Goal: Task Accomplishment & Management: Manage account settings

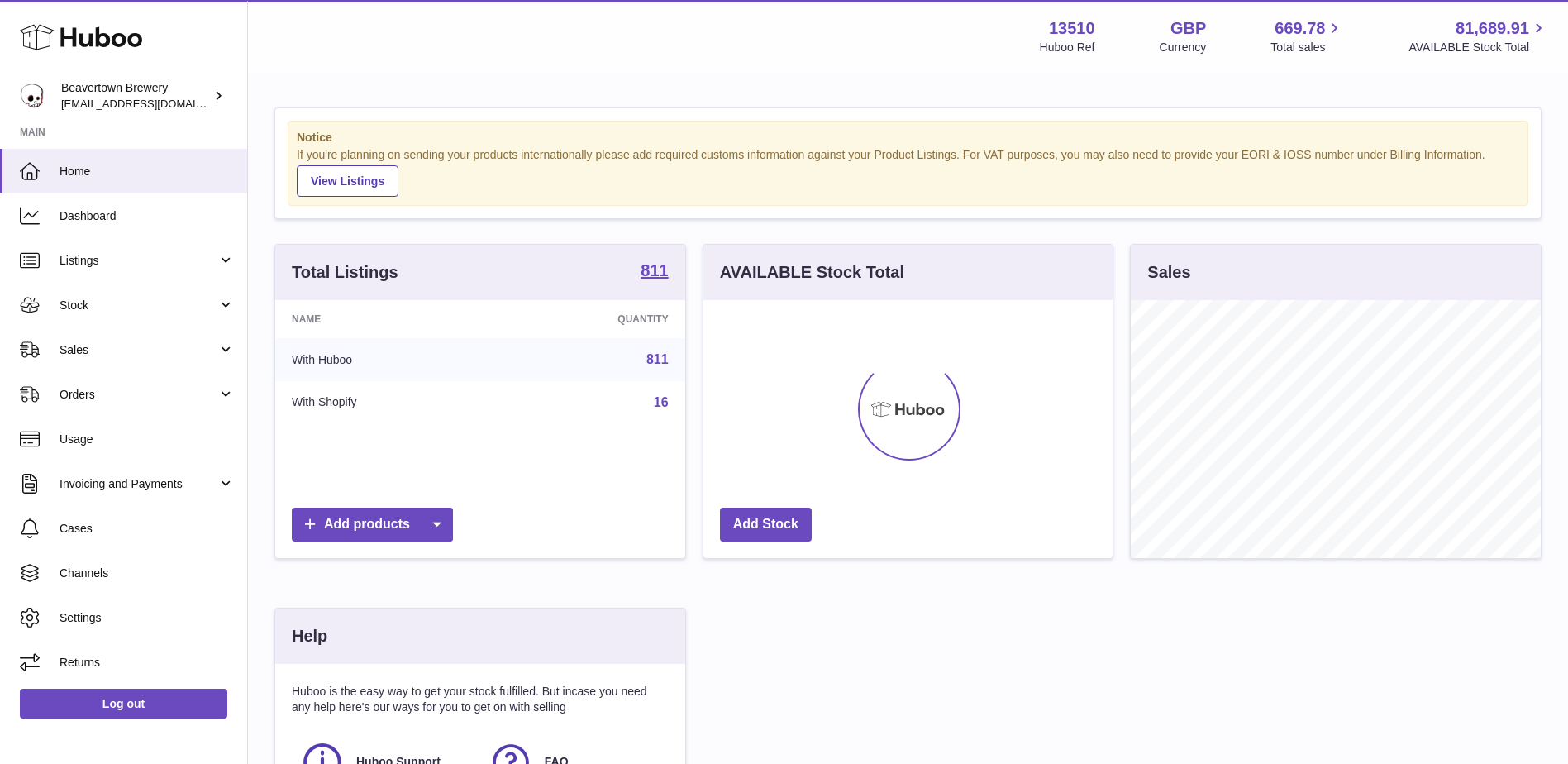
scroll to position [258, 409]
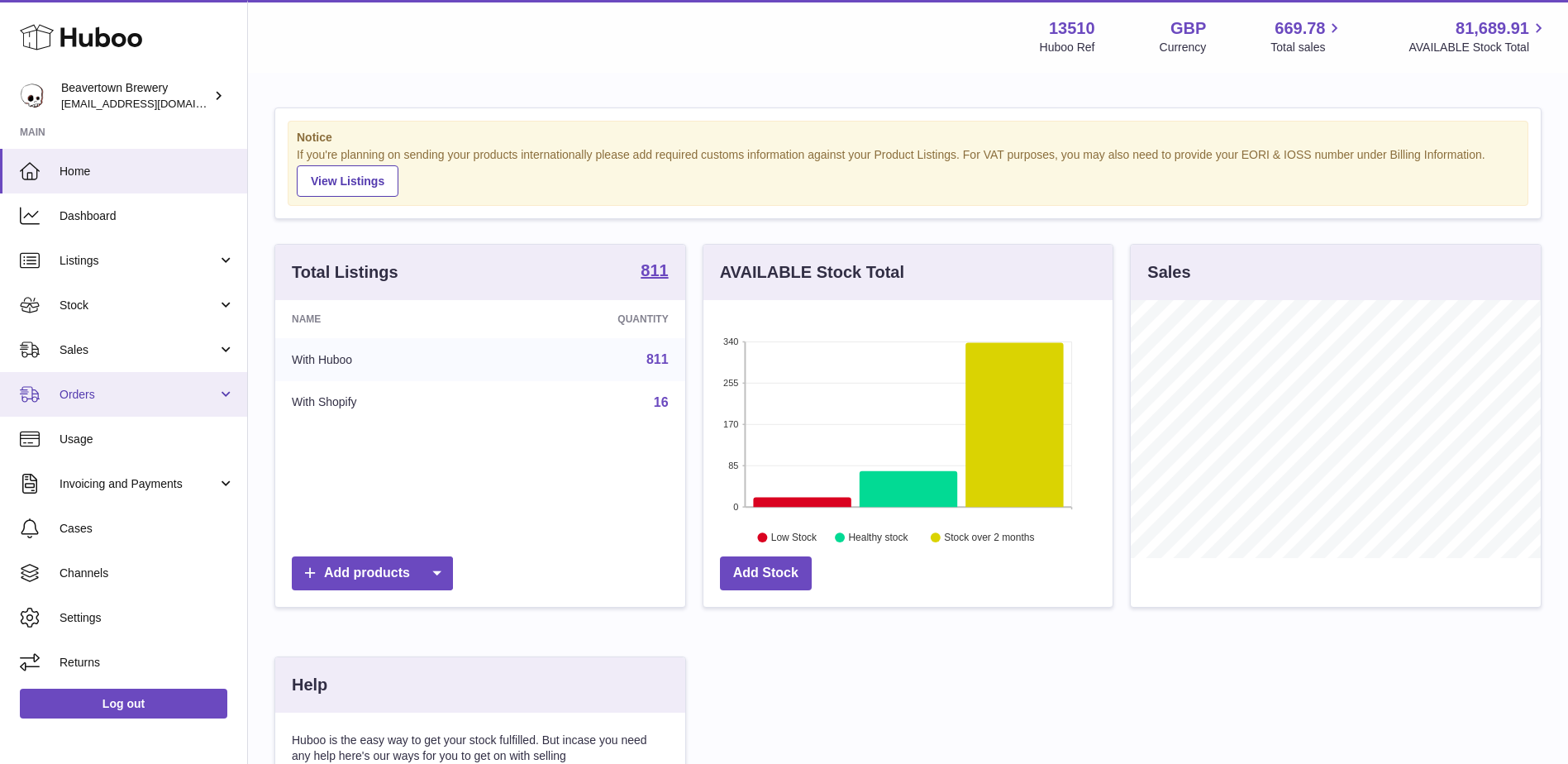
click at [99, 391] on span "Orders" at bounding box center [139, 395] width 158 height 16
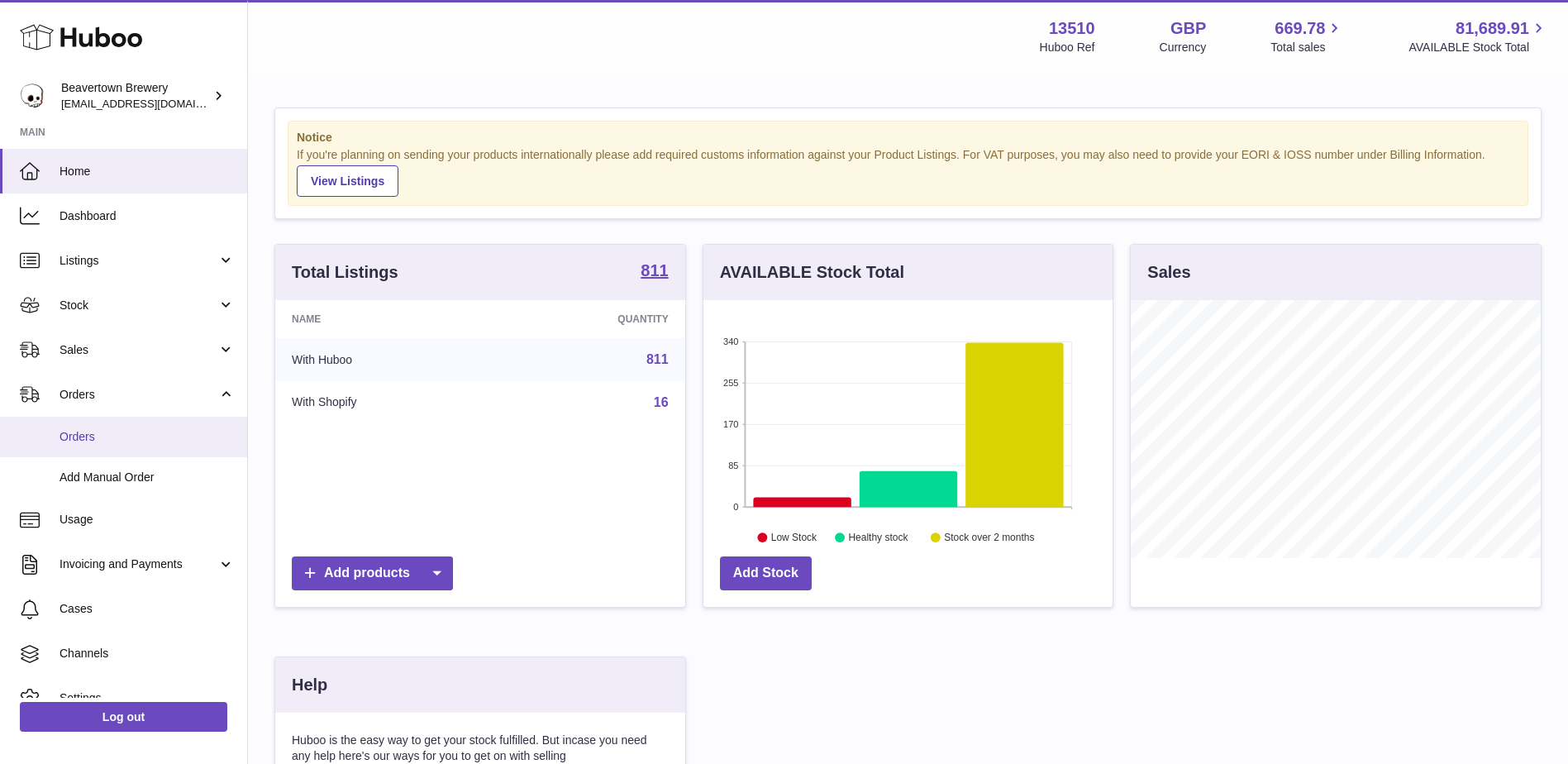
click at [105, 426] on link "Orders" at bounding box center [124, 437] width 247 height 41
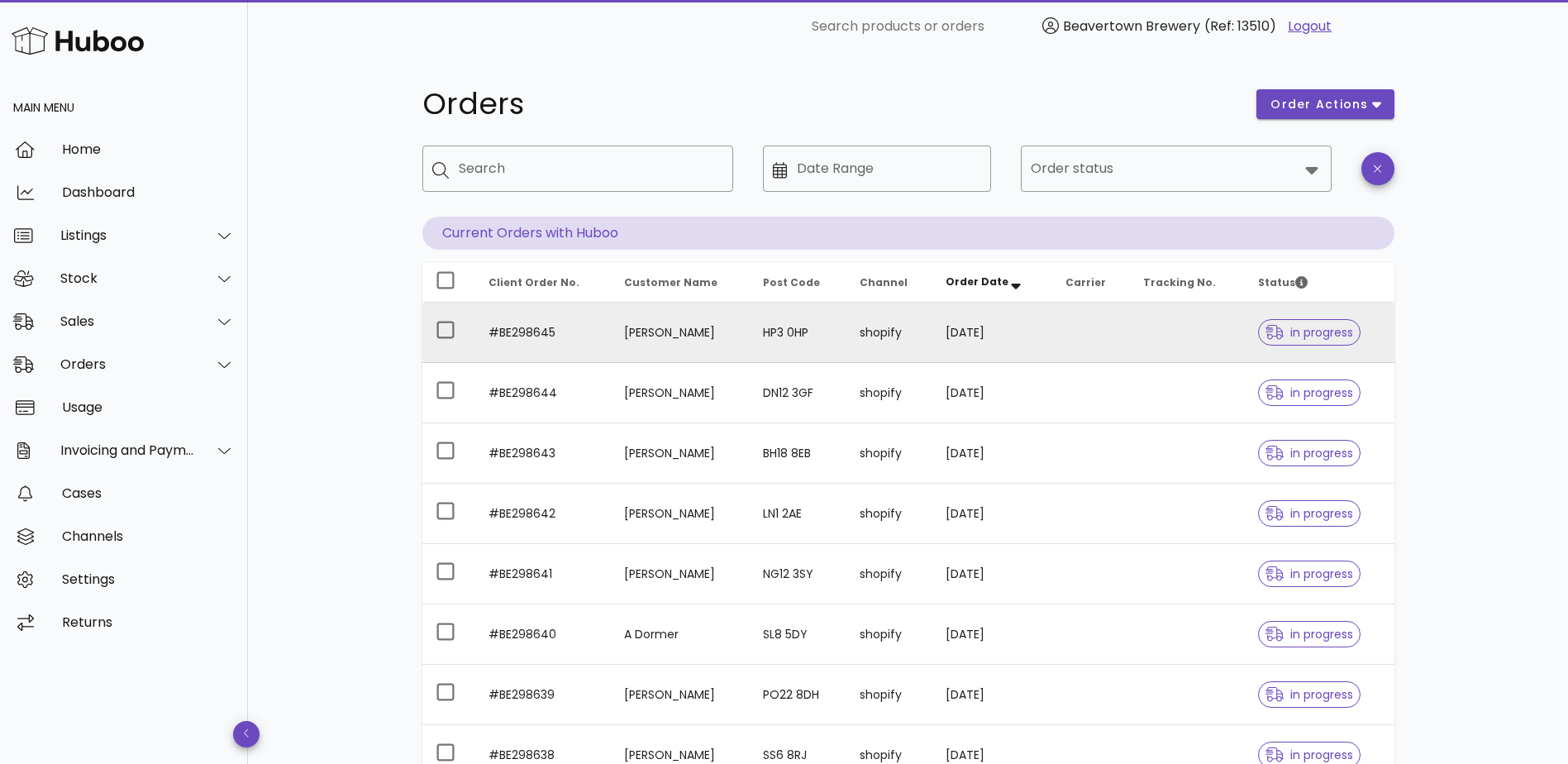
click at [1186, 350] on td at bounding box center [1187, 332] width 115 height 60
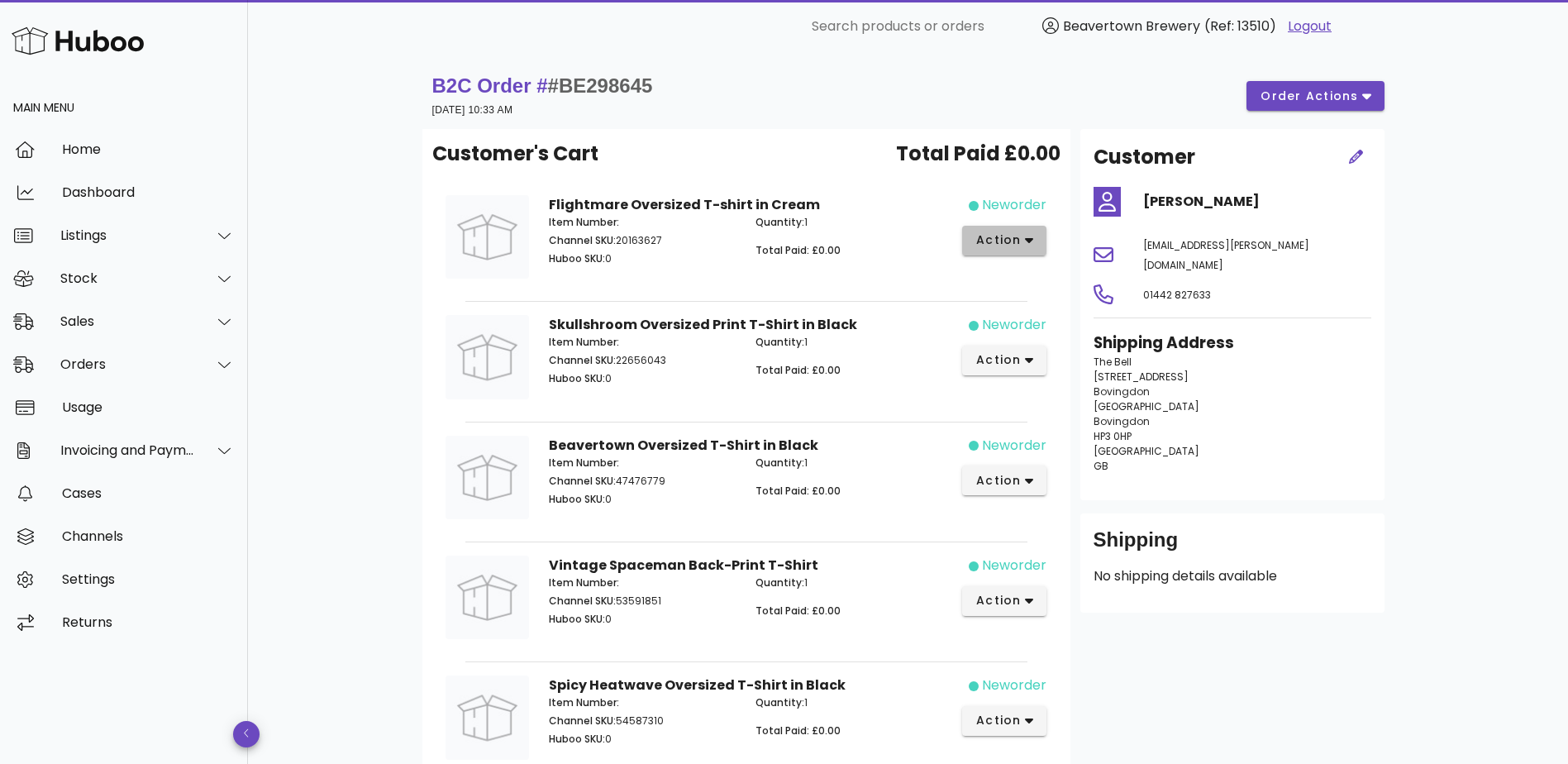
click at [1021, 235] on span "action" at bounding box center [998, 240] width 47 height 17
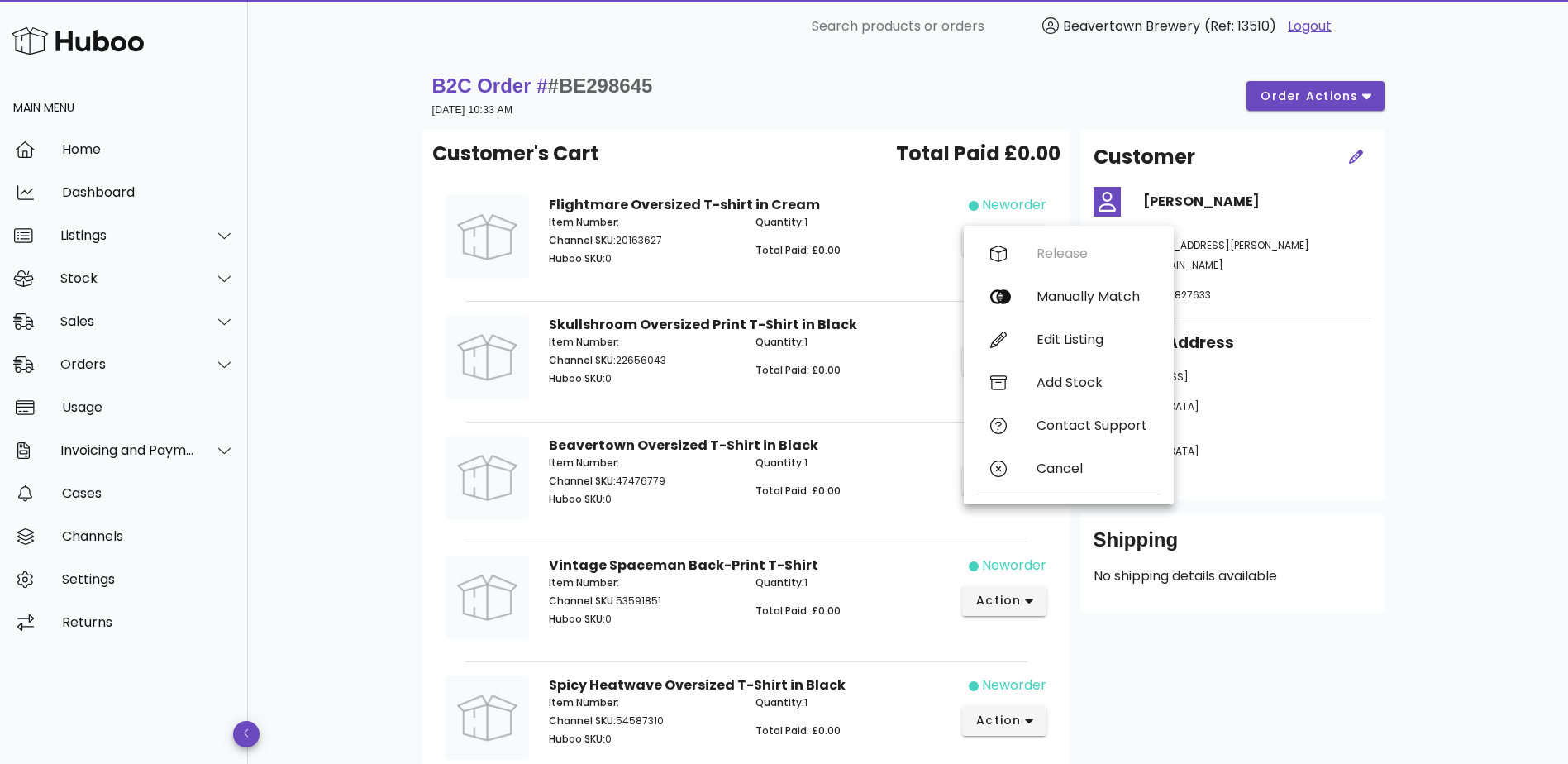
click at [975, 193] on div "neworder action" at bounding box center [1005, 240] width 104 height 109
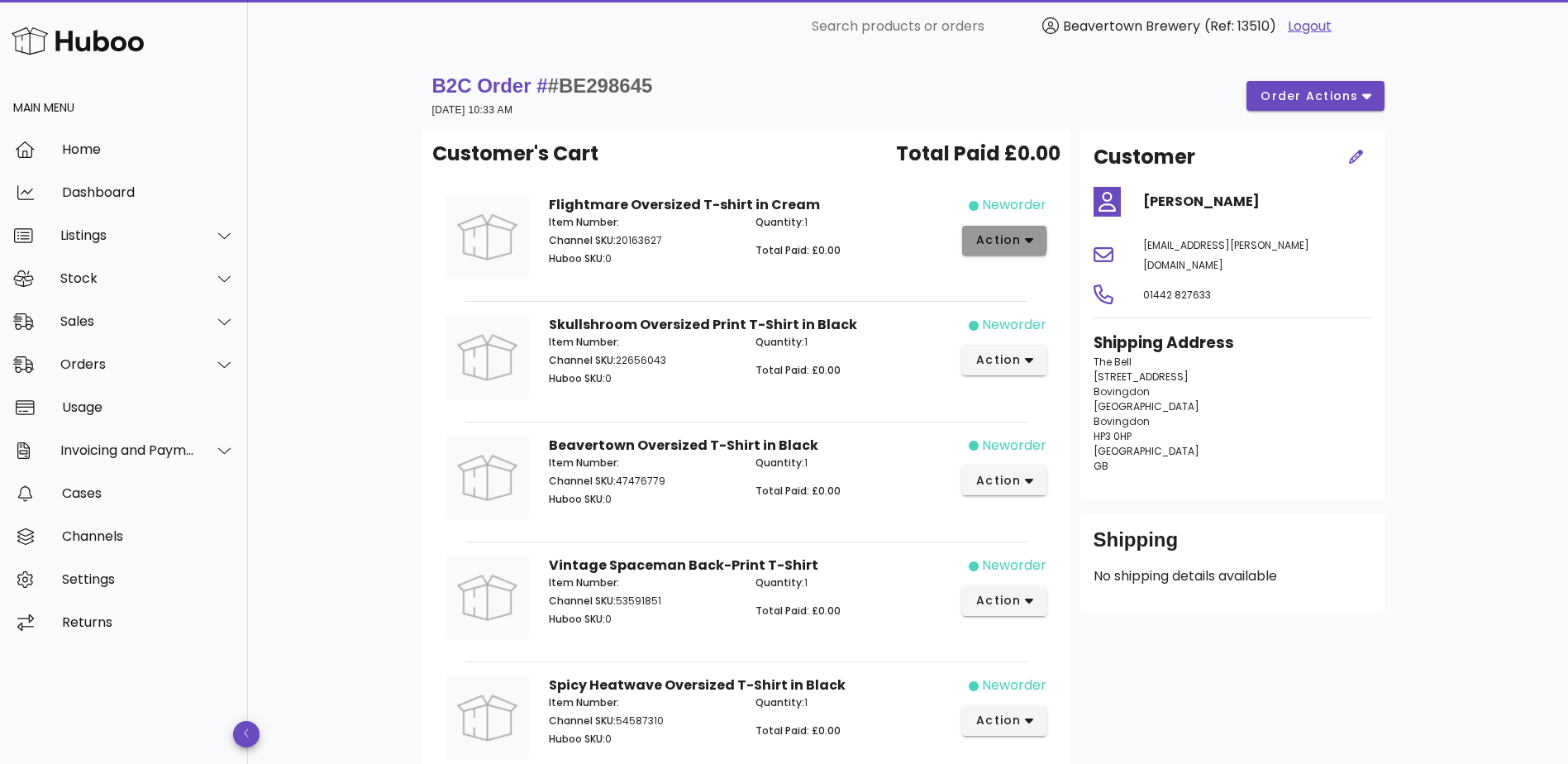
click at [998, 243] on span "action" at bounding box center [998, 240] width 47 height 17
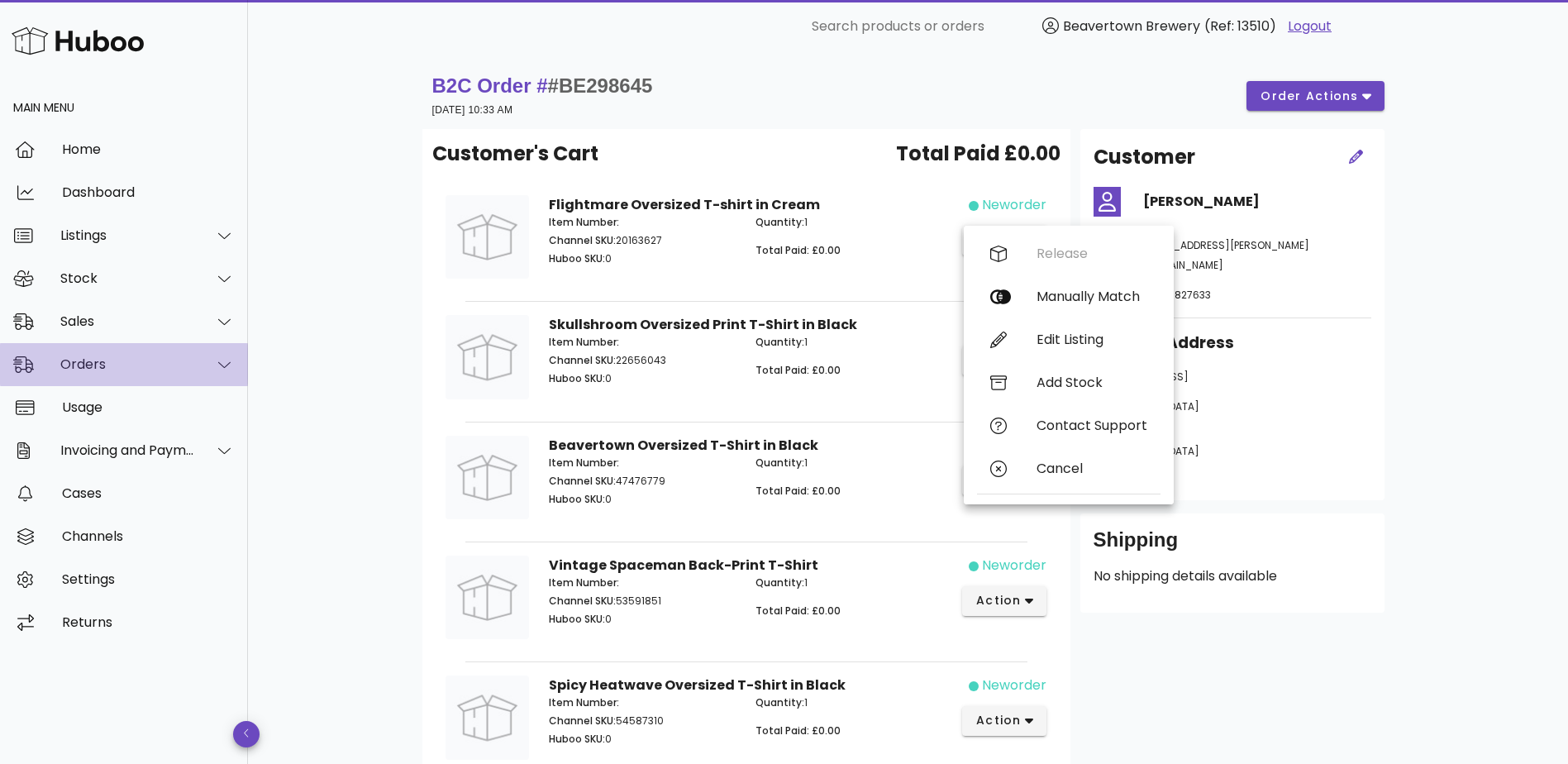
click at [177, 362] on div "Orders" at bounding box center [127, 363] width 135 height 16
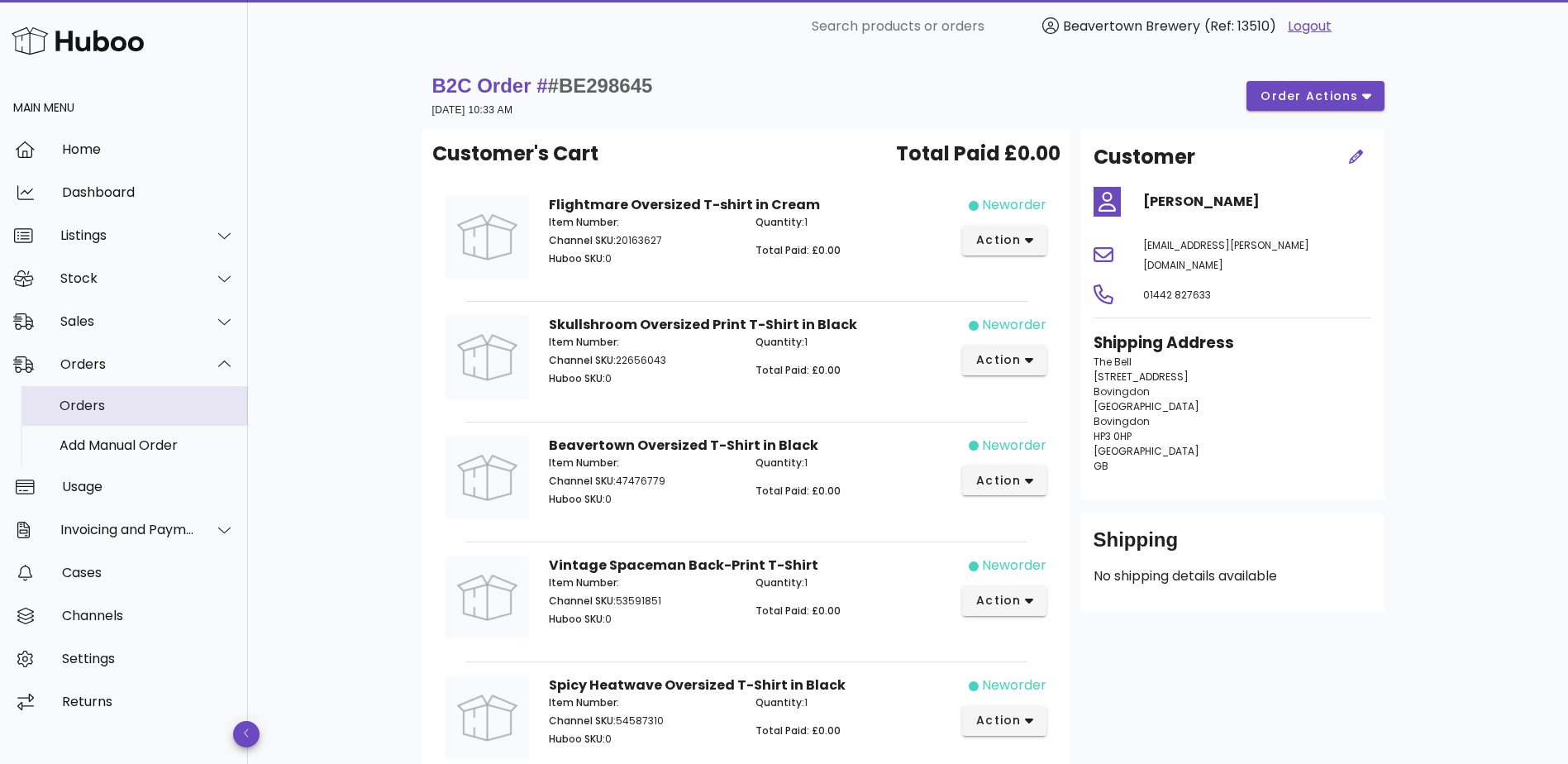
drag, startPoint x: 173, startPoint y: 384, endPoint x: 163, endPoint y: 410, distance: 27.9
click at [163, 410] on div "Orders" at bounding box center [147, 405] width 175 height 16
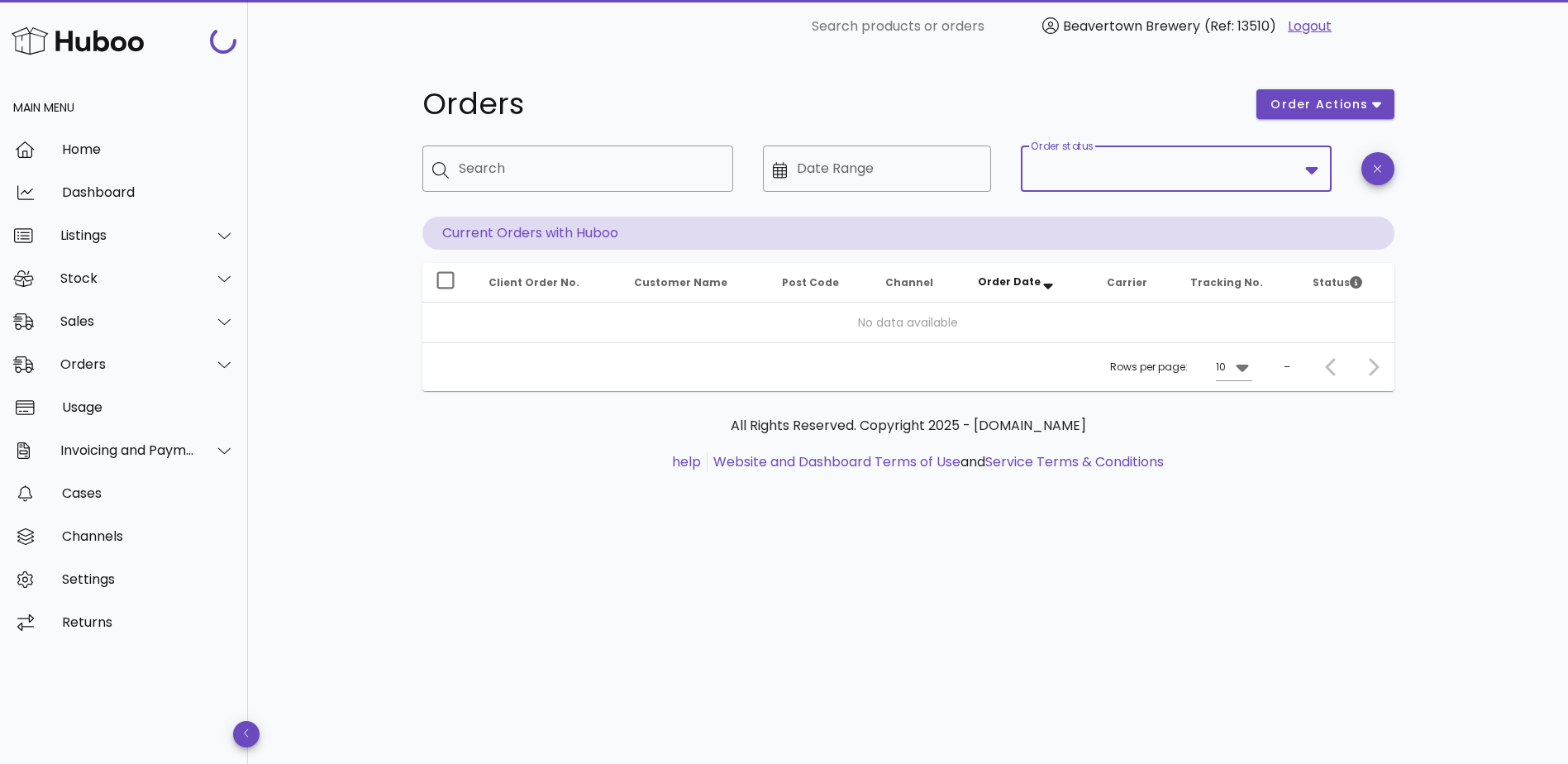
click at [1179, 167] on input "Order status" at bounding box center [1166, 168] width 268 height 27
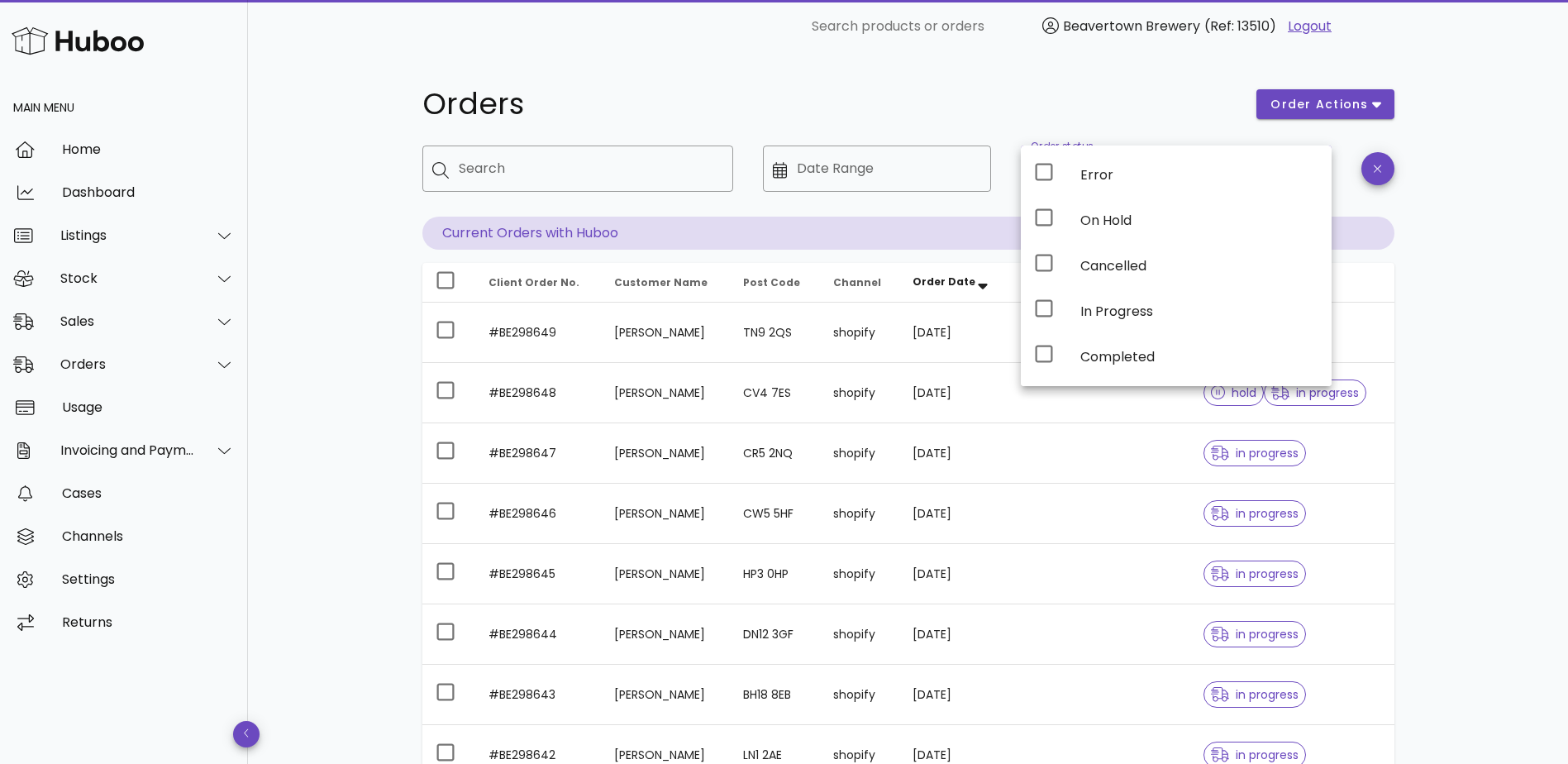
click at [1172, 110] on h1 "Orders" at bounding box center [830, 104] width 815 height 29
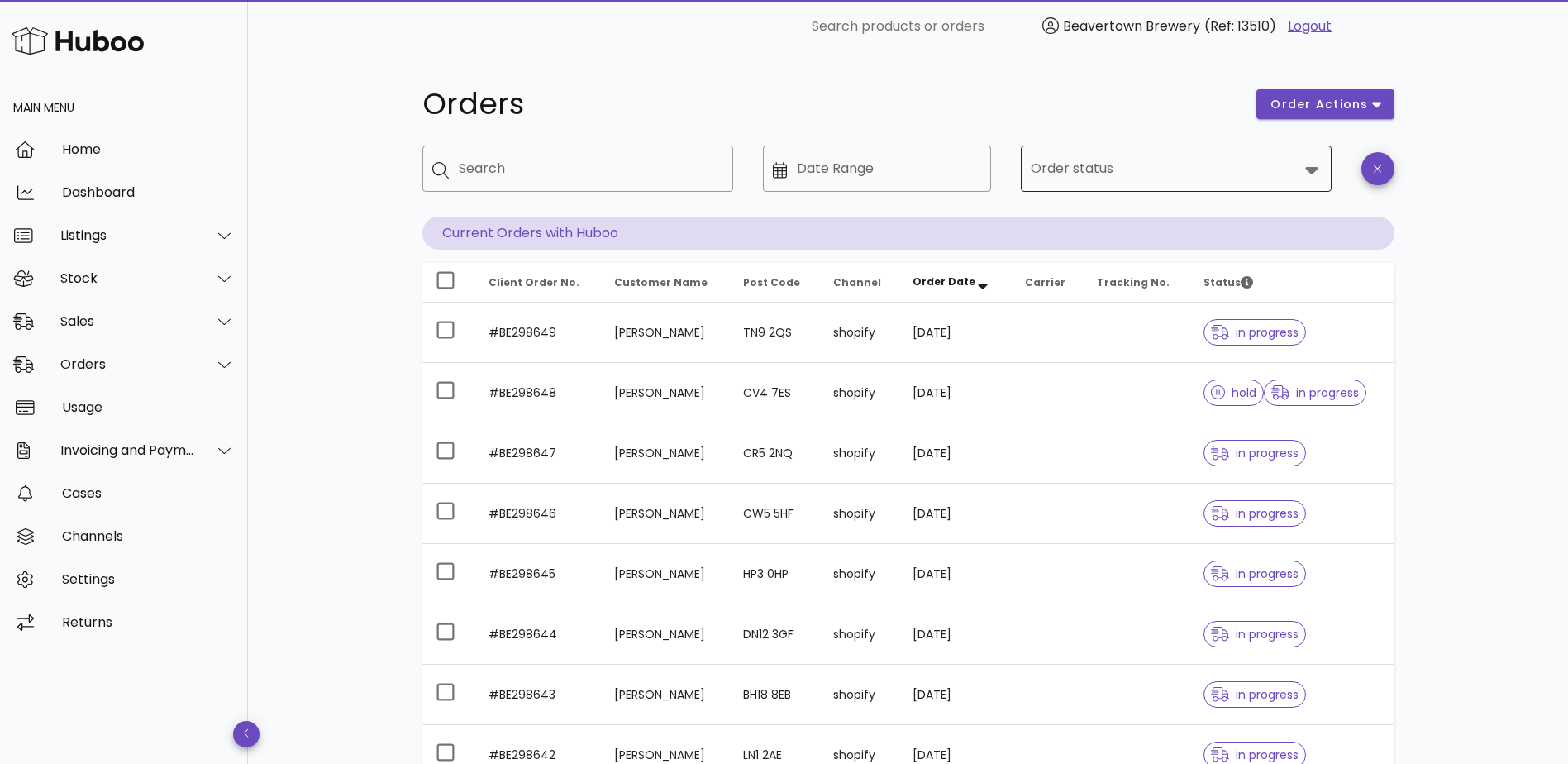
click at [1176, 164] on input "Order status" at bounding box center [1166, 168] width 268 height 27
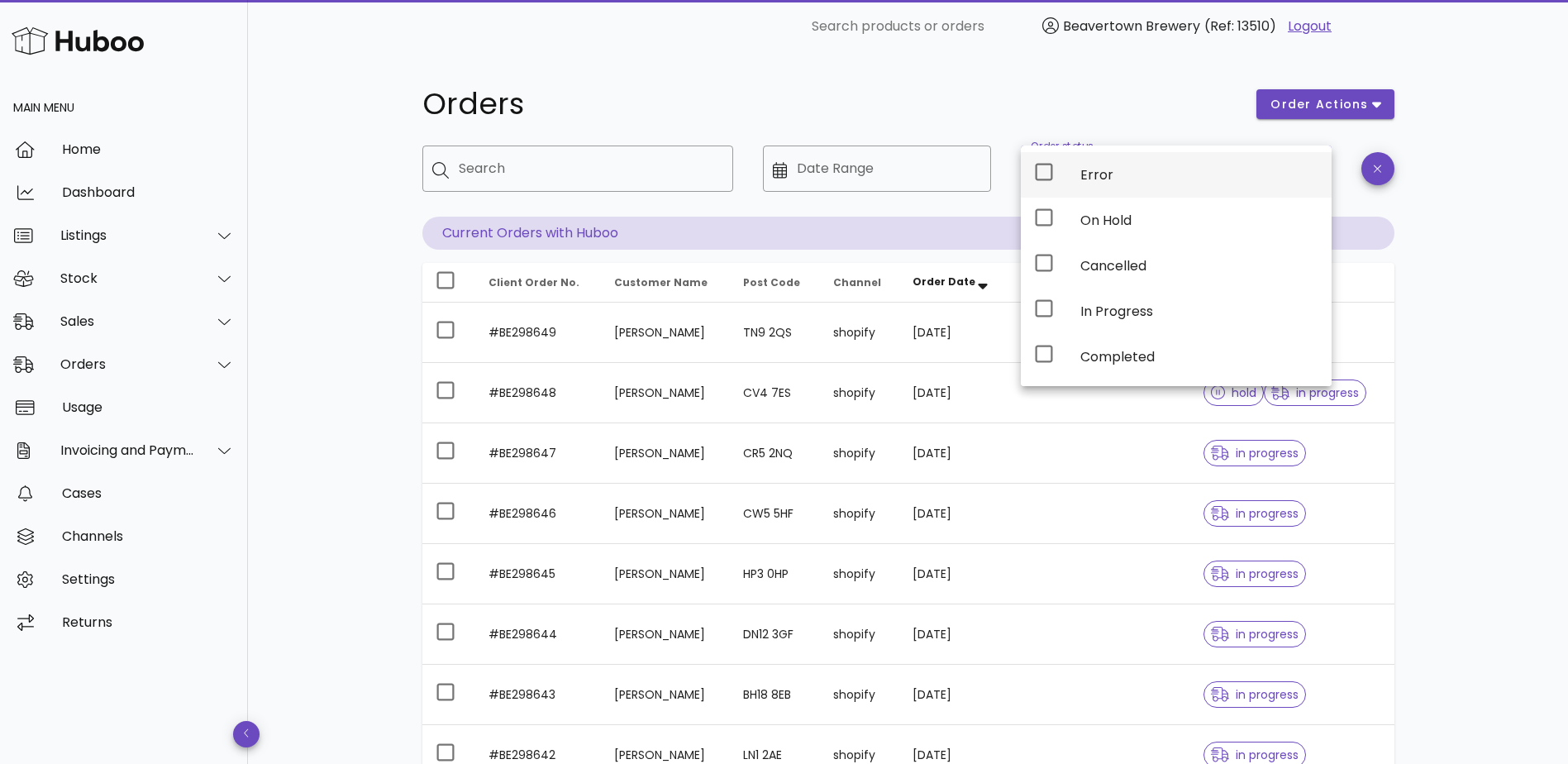
click at [1186, 191] on div "Error" at bounding box center [1200, 174] width 238 height 35
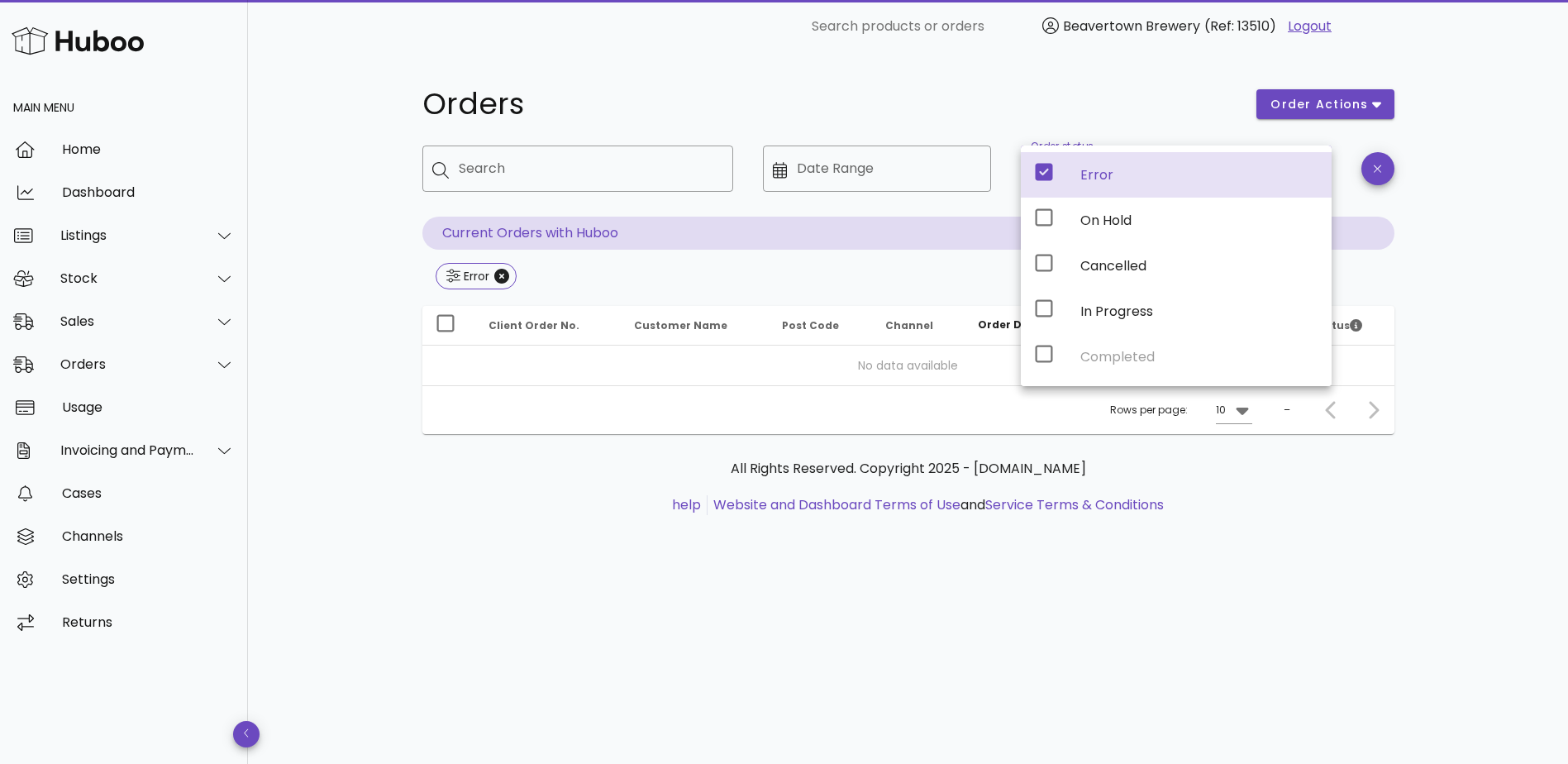
click at [1464, 253] on div "Orders order actions ​ Search ​ Date Range ​ Order status Error Current Orders …" at bounding box center [909, 408] width 1321 height 711
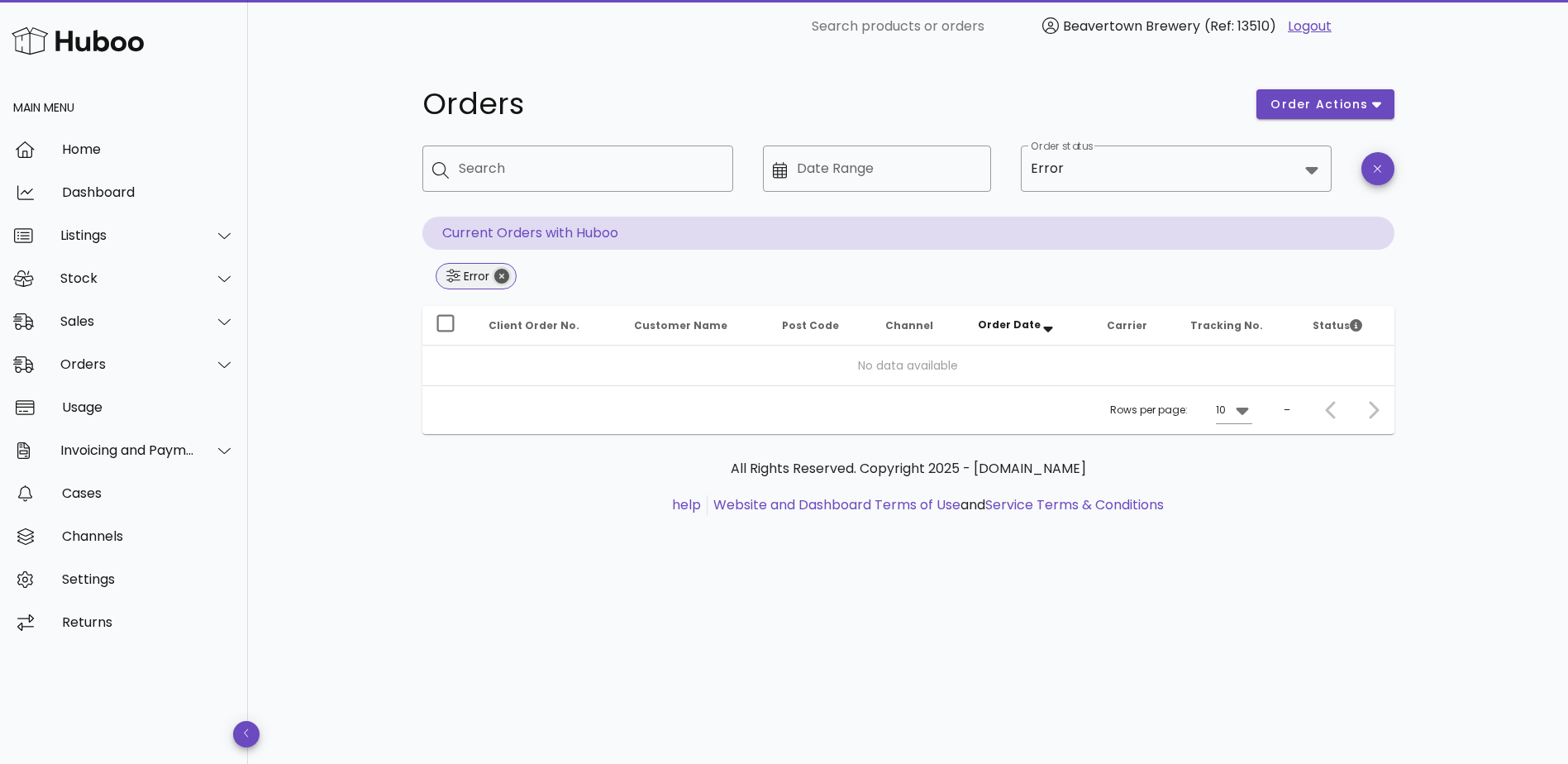
click at [502, 272] on icon "Close" at bounding box center [502, 276] width 15 height 15
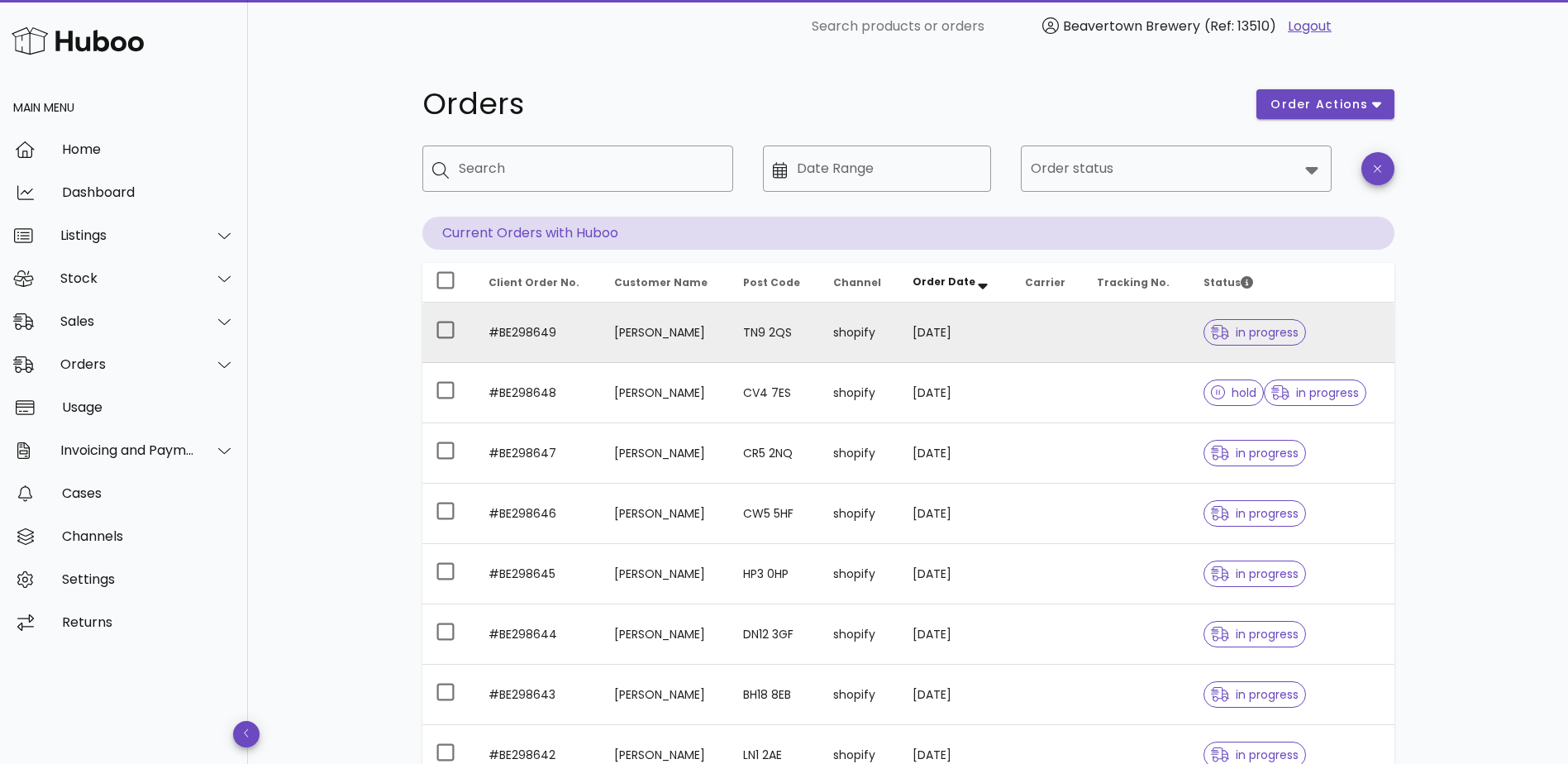
click at [564, 343] on td "#BE298649" at bounding box center [539, 332] width 127 height 60
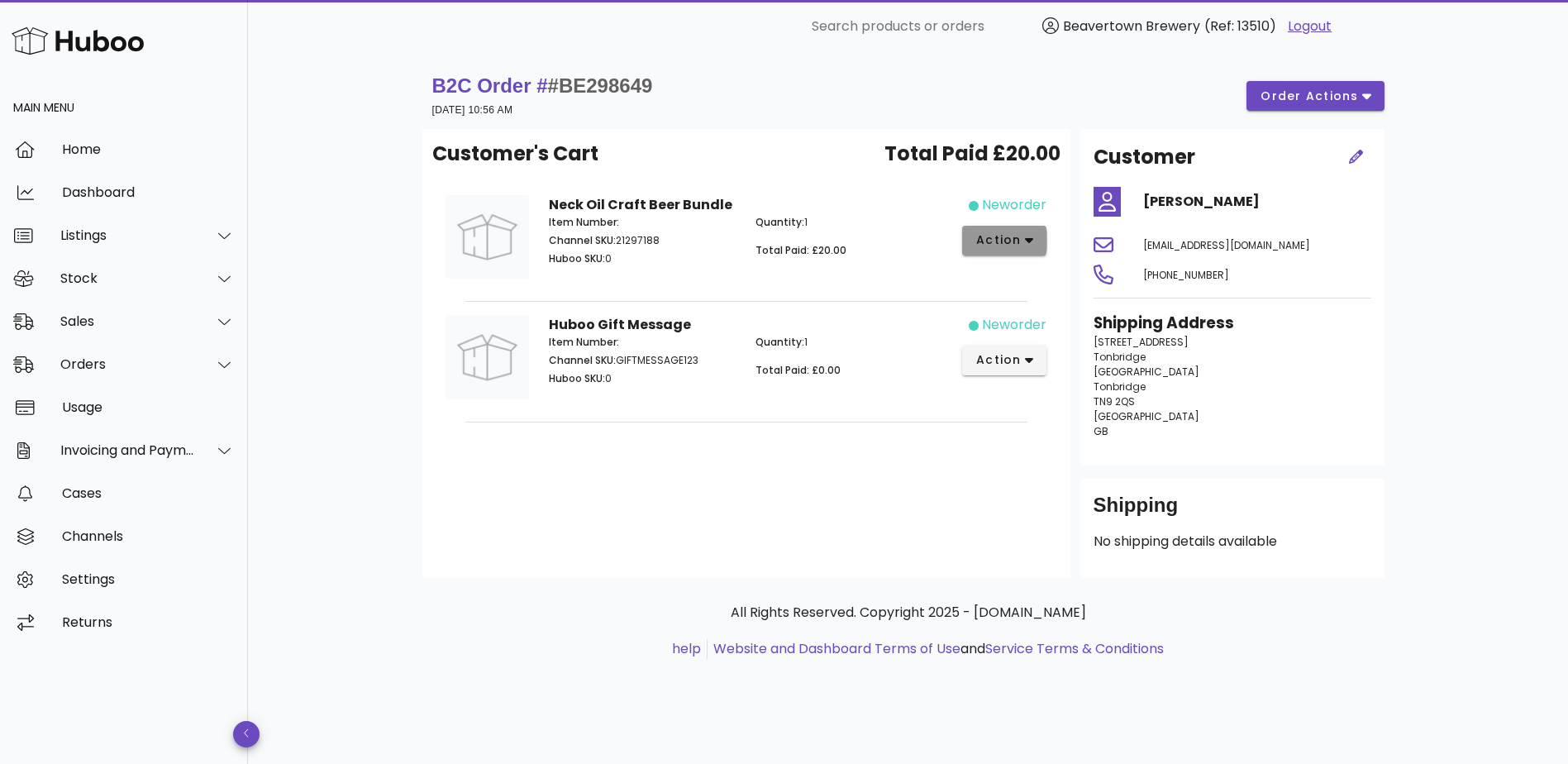
click at [1022, 242] on span "action" at bounding box center [1005, 240] width 59 height 17
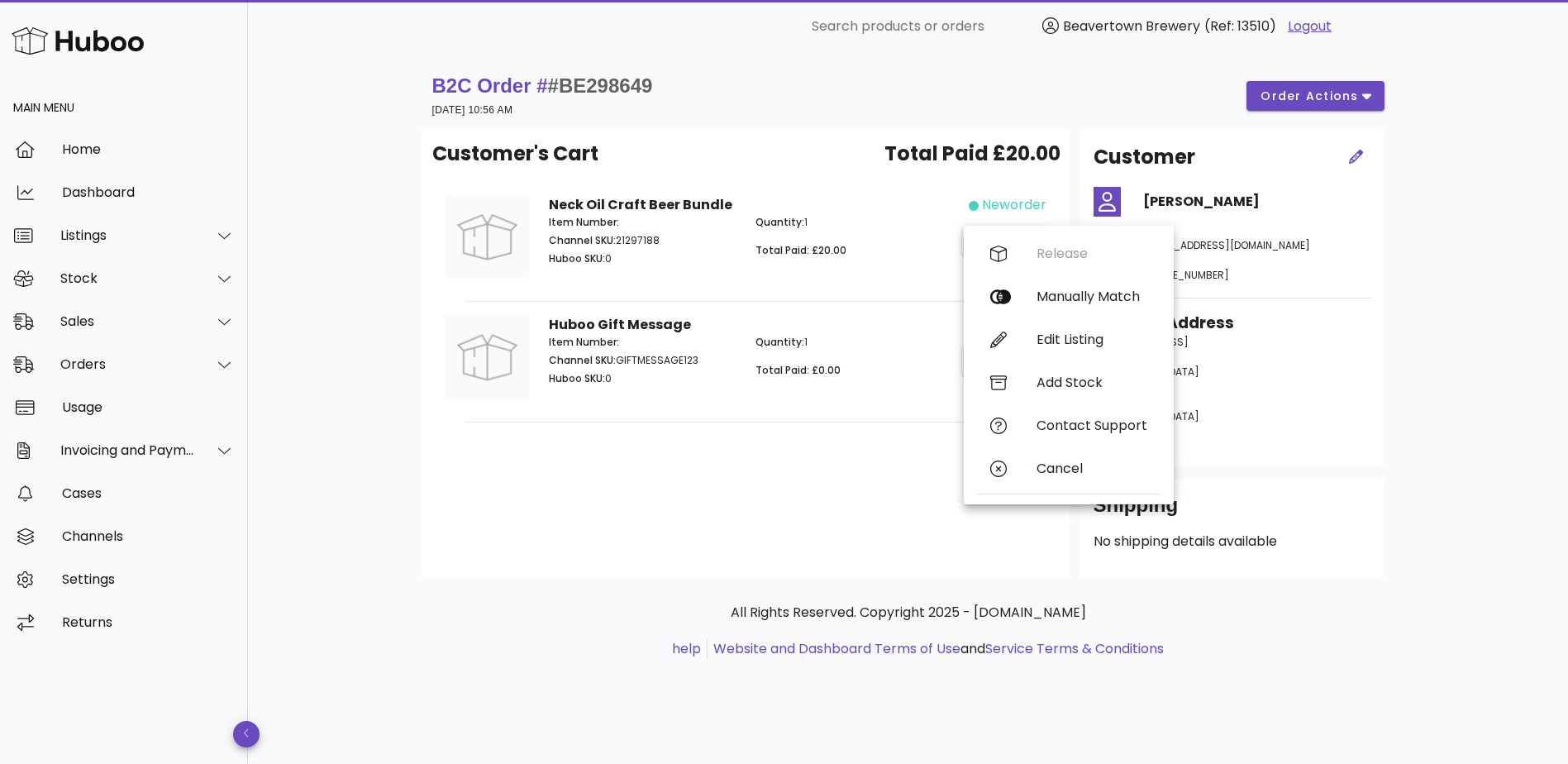
click at [333, 406] on div "B2C Order # #BE298649 [DATE] 10:56 AM order actions Customer's Cart Total Paid …" at bounding box center [909, 408] width 1321 height 711
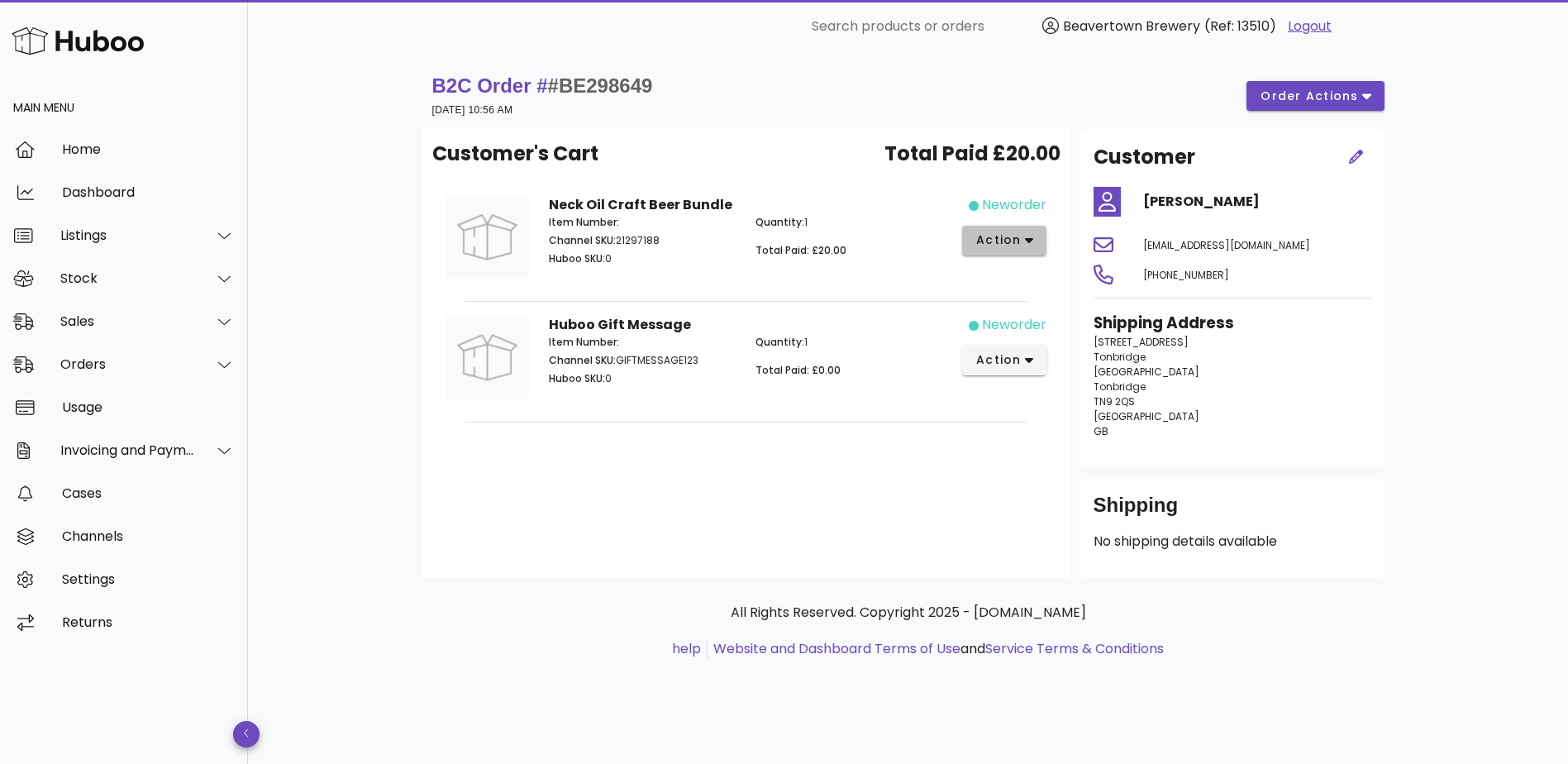
click at [1016, 236] on span "action" at bounding box center [998, 240] width 47 height 17
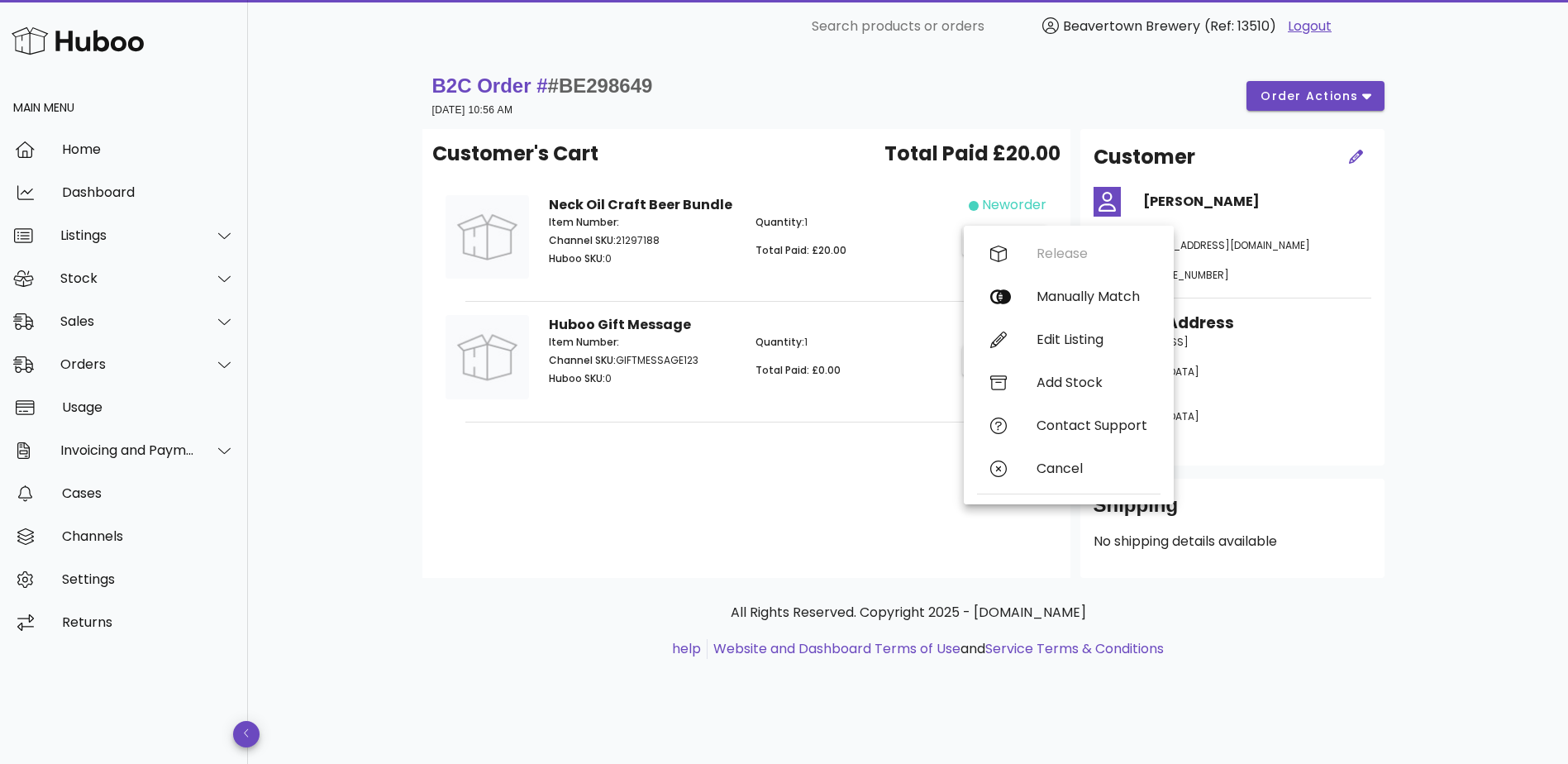
click at [917, 243] on div "Quantity: 1 Total Paid: £20.00" at bounding box center [850, 243] width 207 height 76
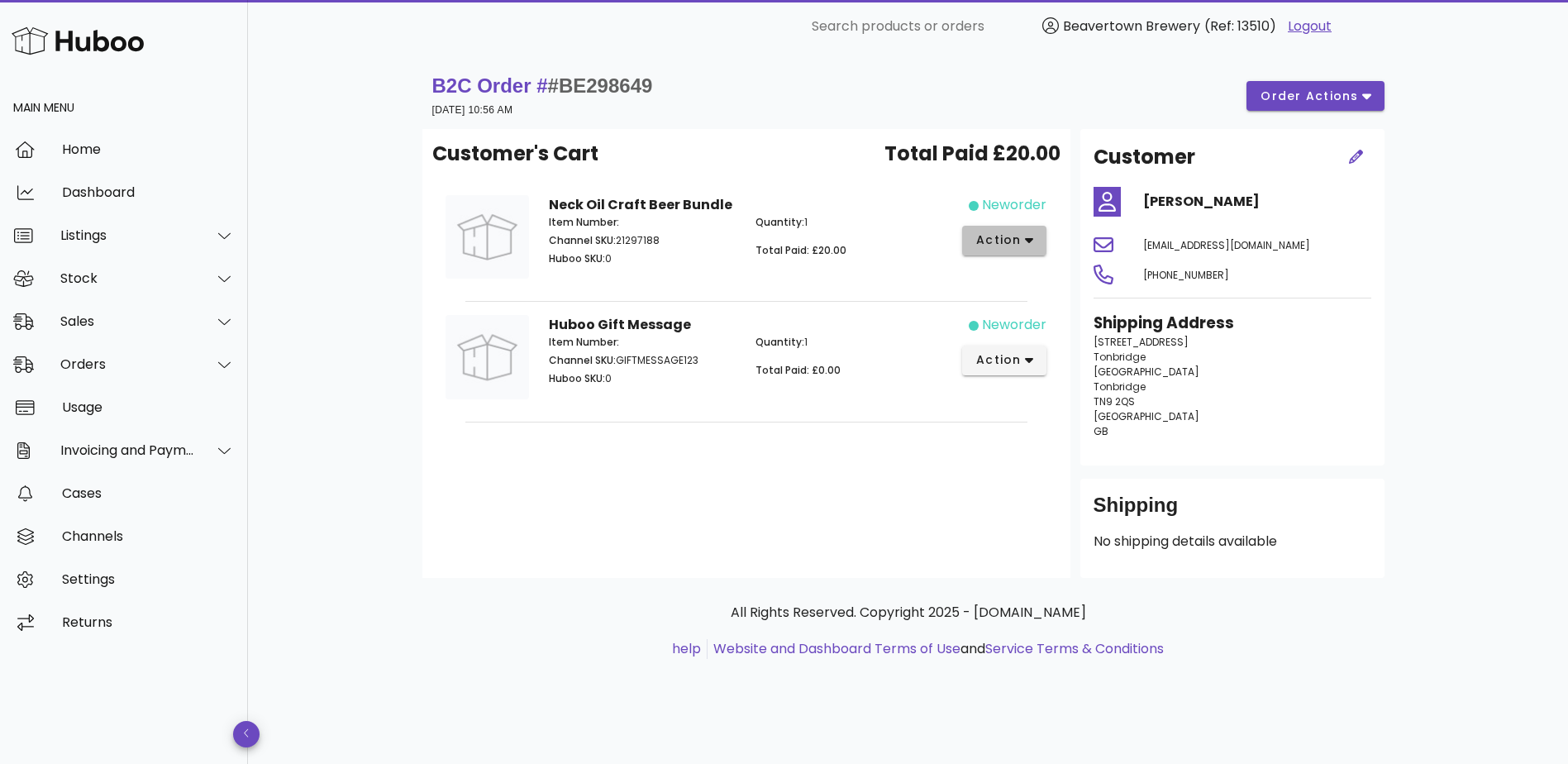
click at [1045, 249] on button "action" at bounding box center [1004, 240] width 85 height 29
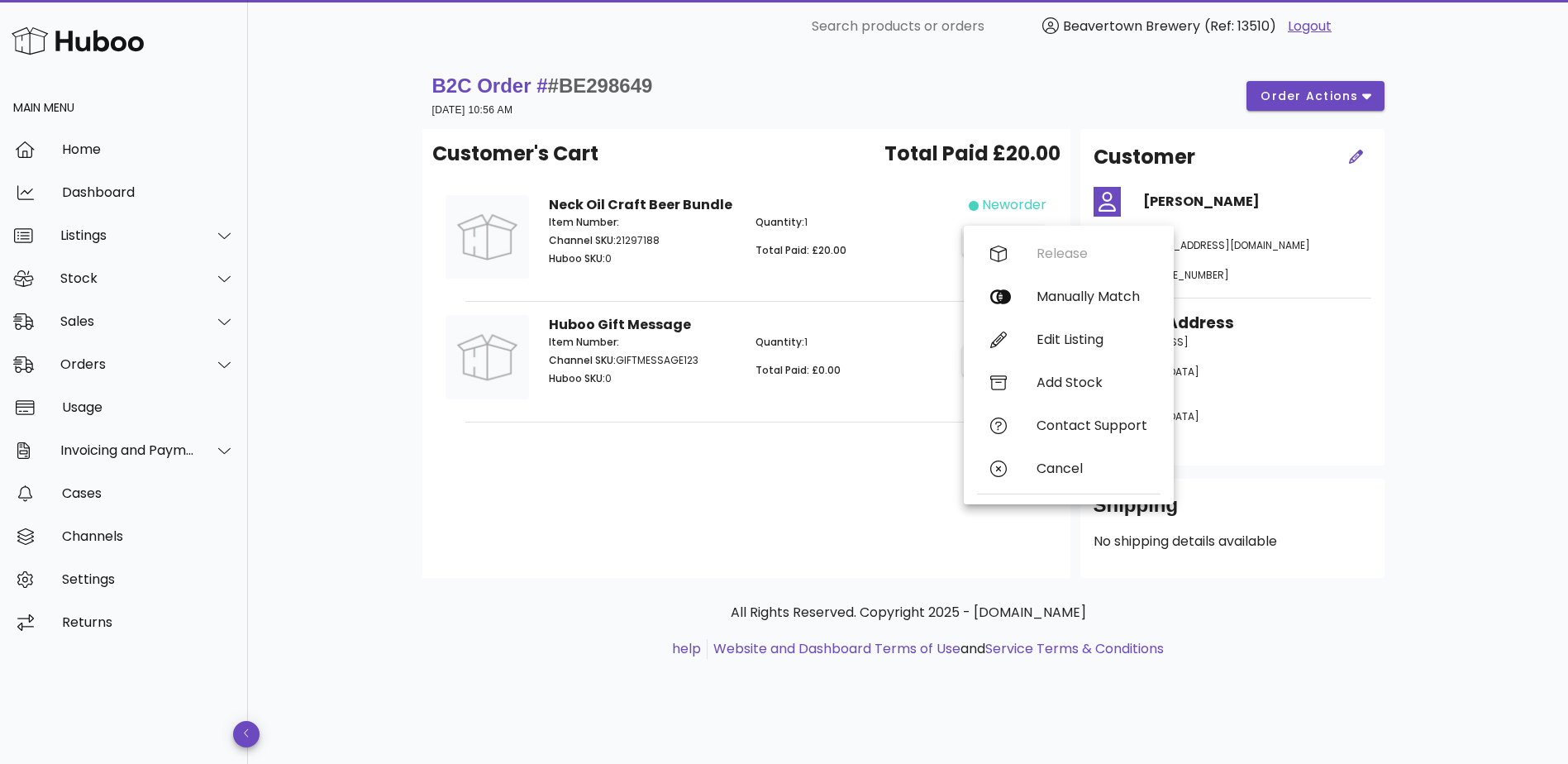
click at [869, 238] on div "Quantity: 1 Total Paid: £20.00" at bounding box center [850, 243] width 207 height 76
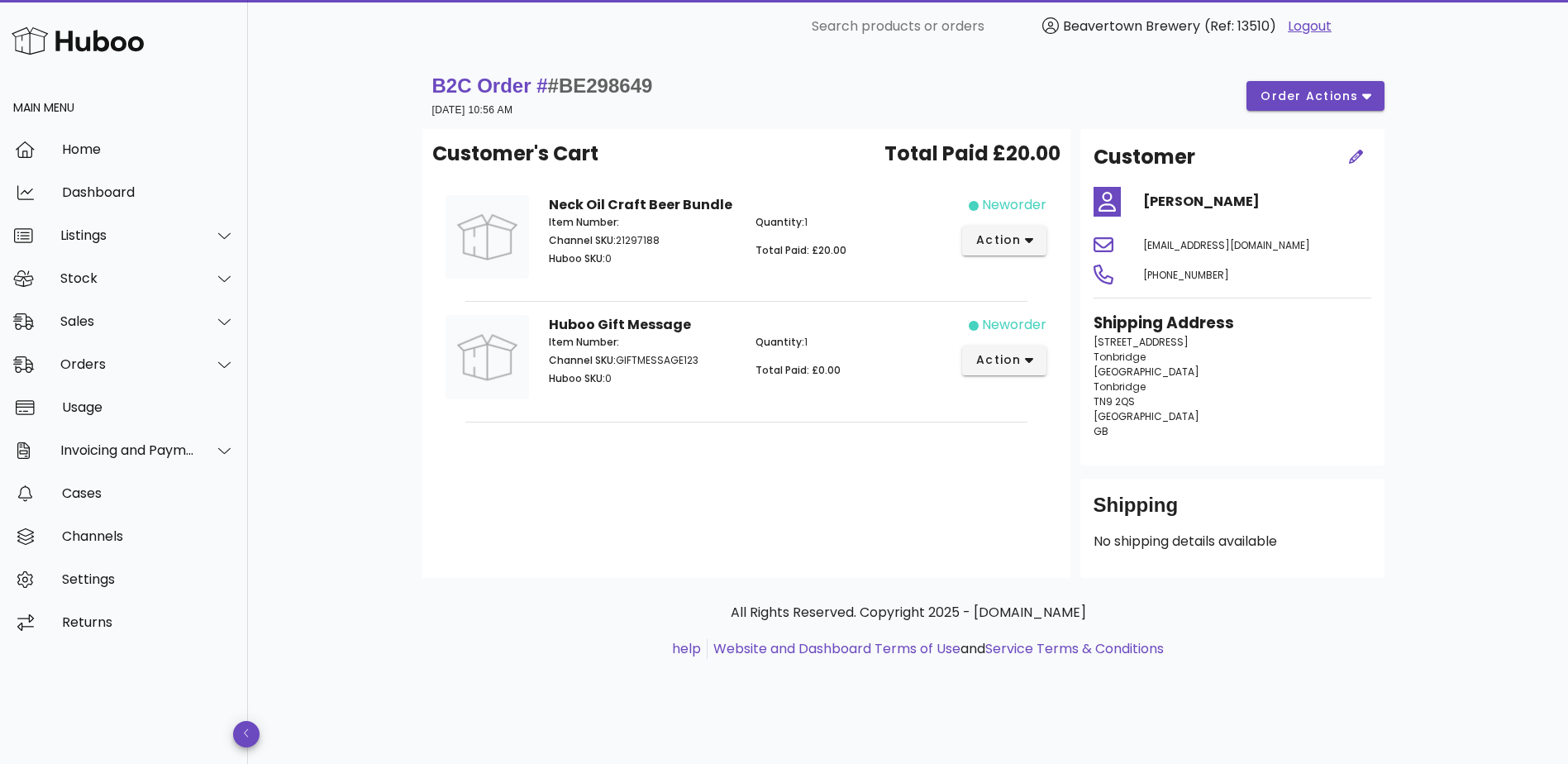
click at [931, 249] on p "Total Paid: £20.00" at bounding box center [849, 250] width 187 height 15
click at [995, 242] on span "action" at bounding box center [998, 240] width 47 height 17
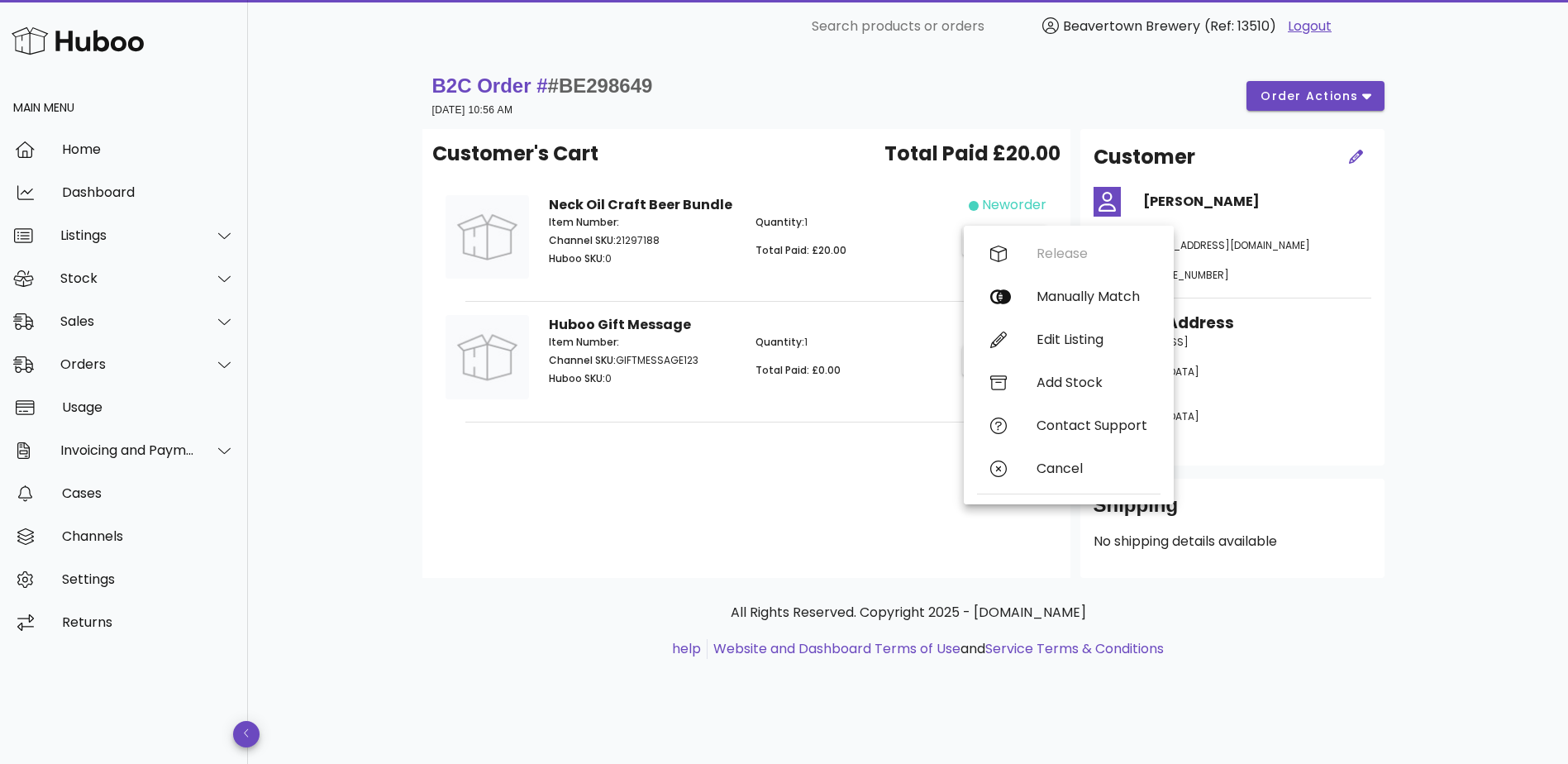
click at [877, 248] on p "Total Paid: £20.00" at bounding box center [849, 250] width 187 height 15
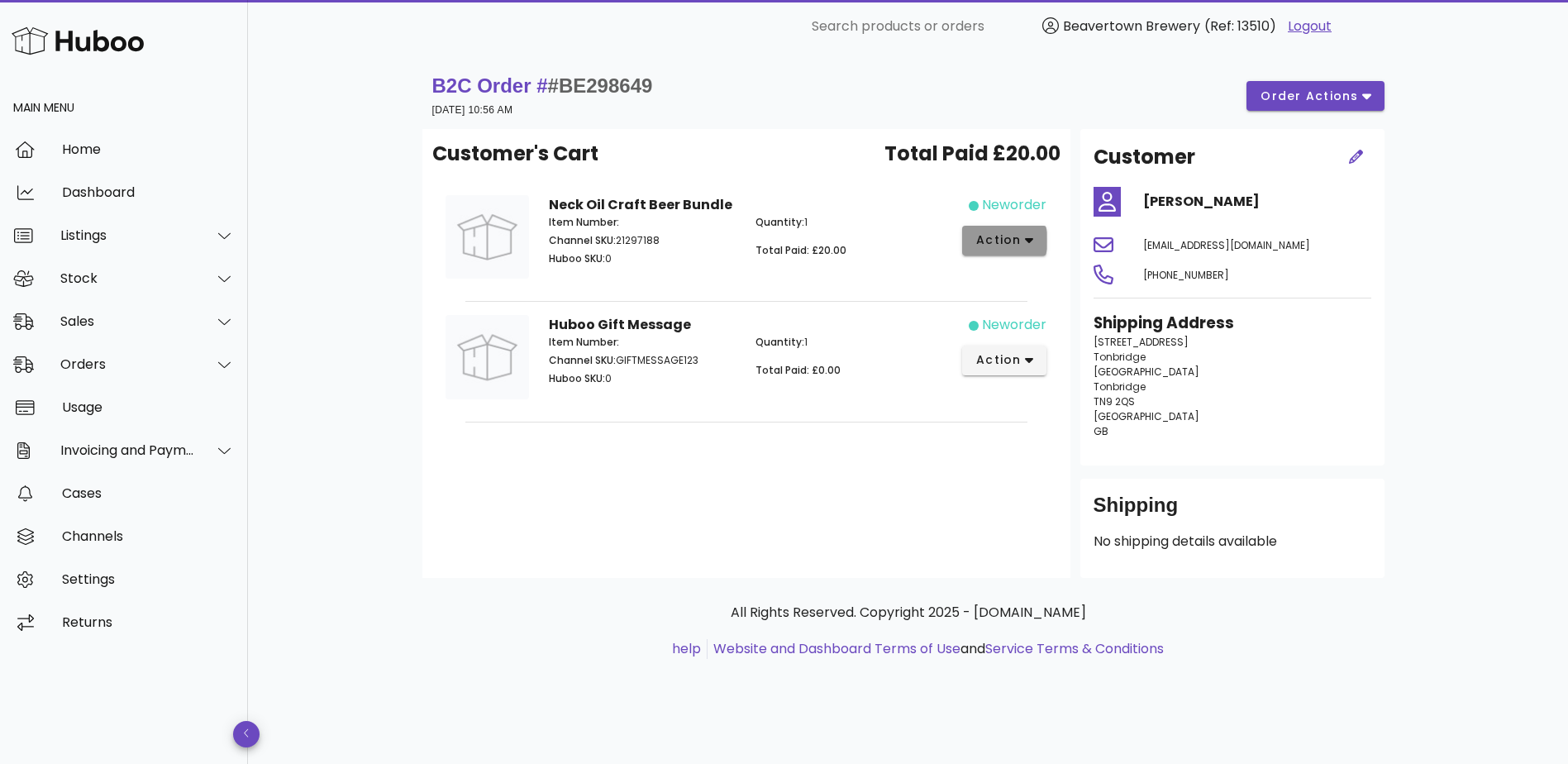
click at [986, 239] on span "action" at bounding box center [998, 240] width 47 height 17
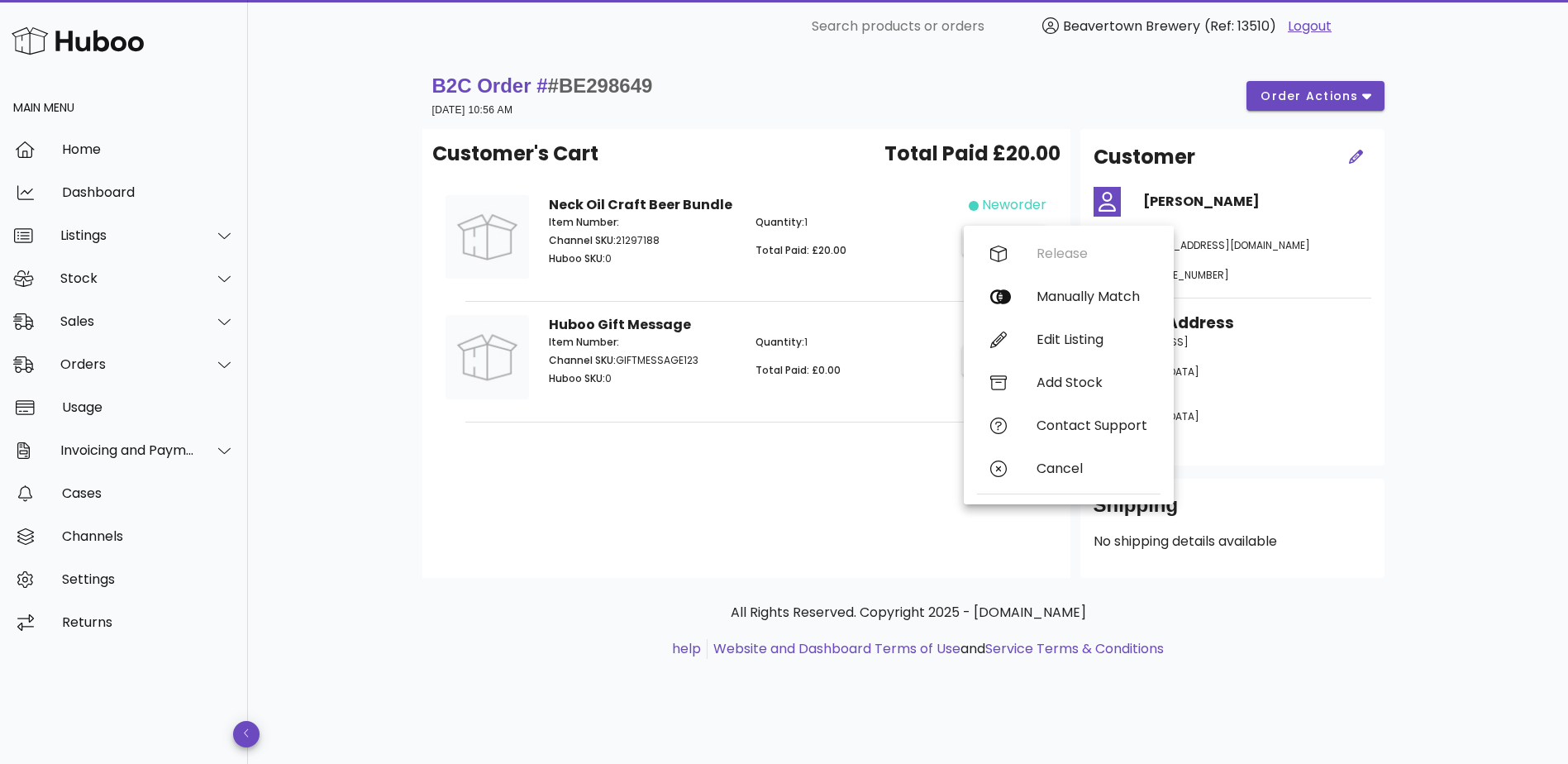
click at [769, 136] on div "Customer's Cart Total Paid £20.00 Neck Oil Craft Beer Bundle Item Number: Chann…" at bounding box center [746, 354] width 648 height 449
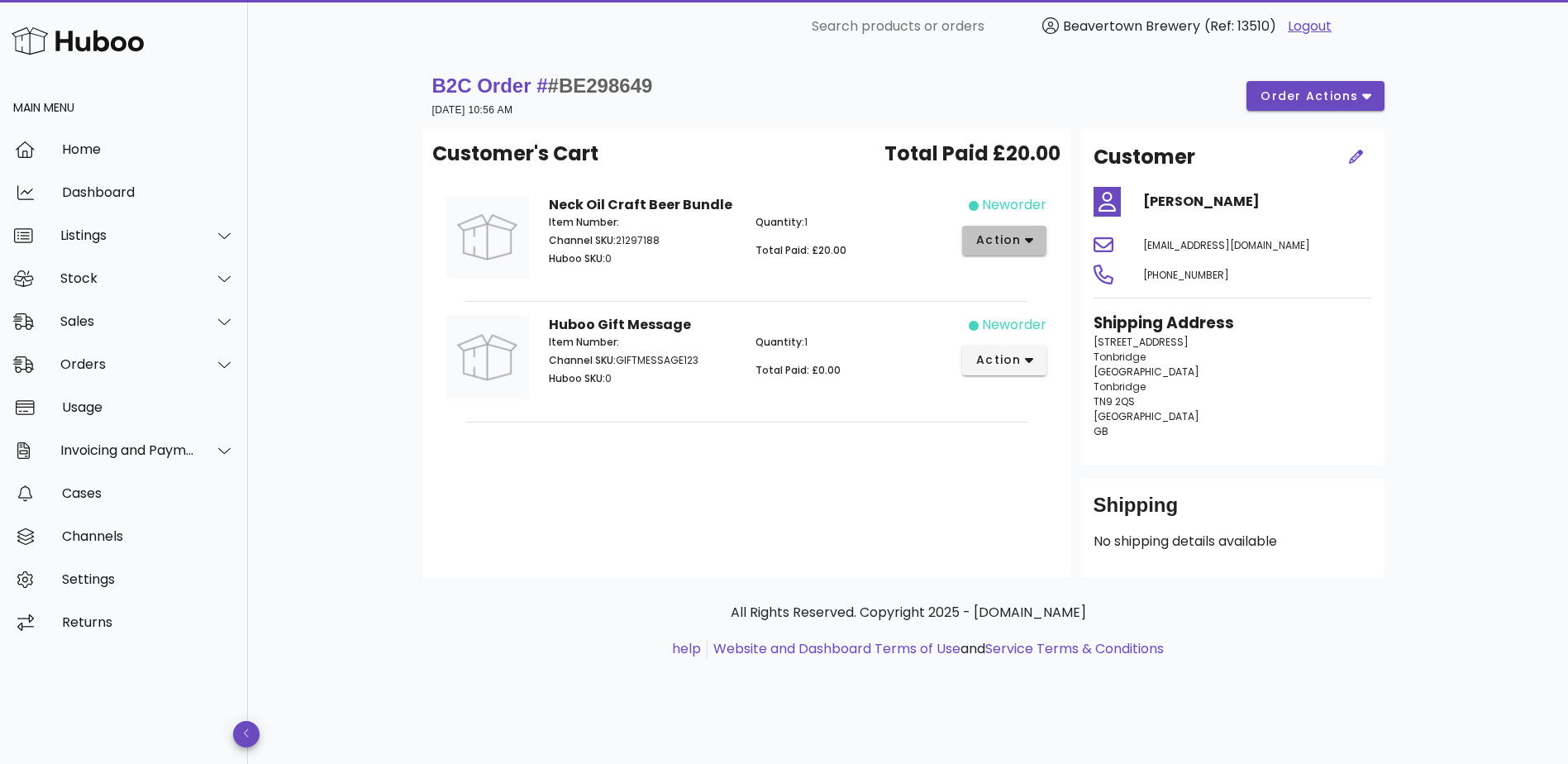
click at [993, 243] on span "action" at bounding box center [998, 240] width 47 height 17
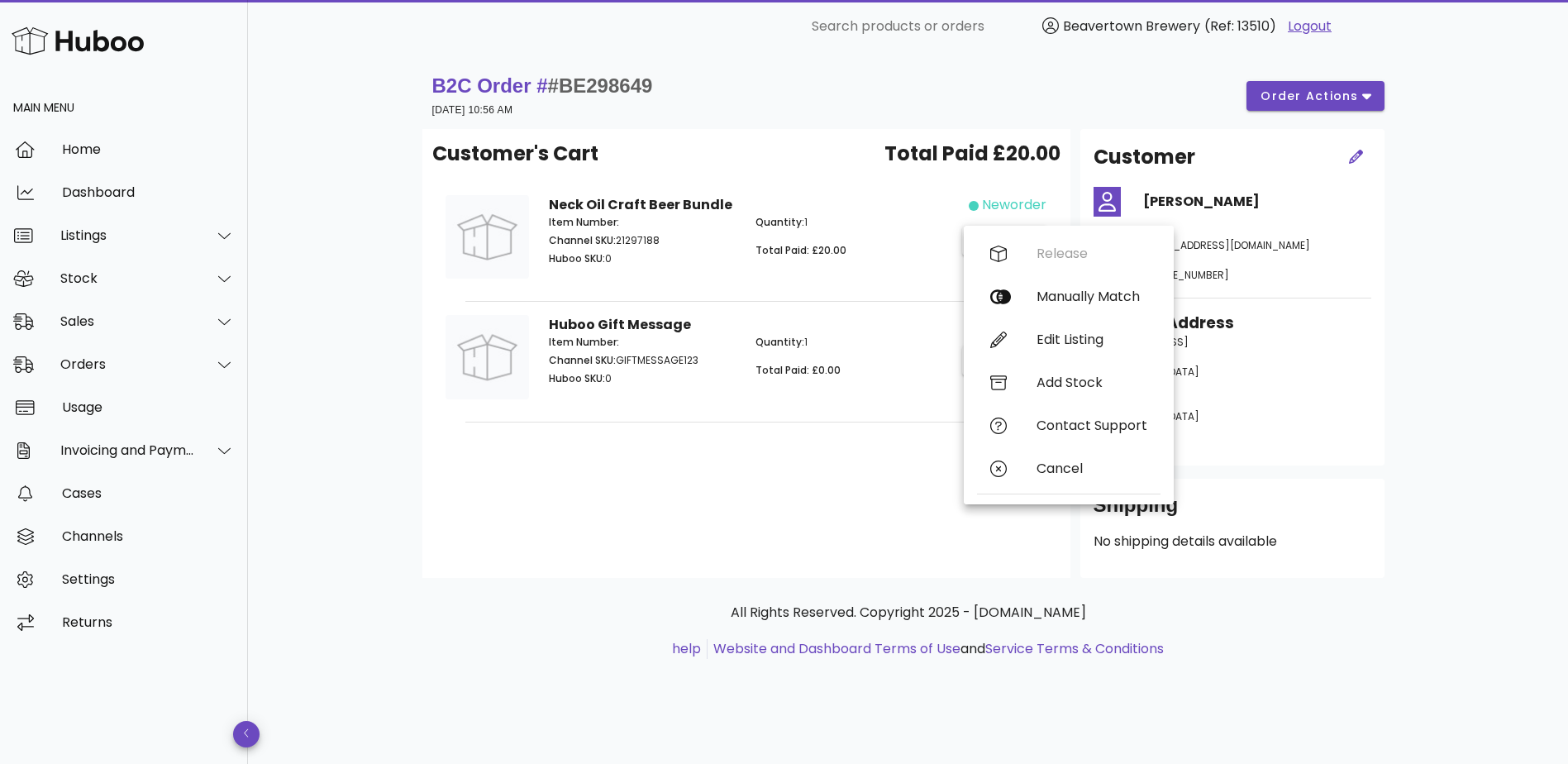
click at [845, 237] on div "Quantity: 1 Total Paid: £20.00" at bounding box center [850, 243] width 207 height 76
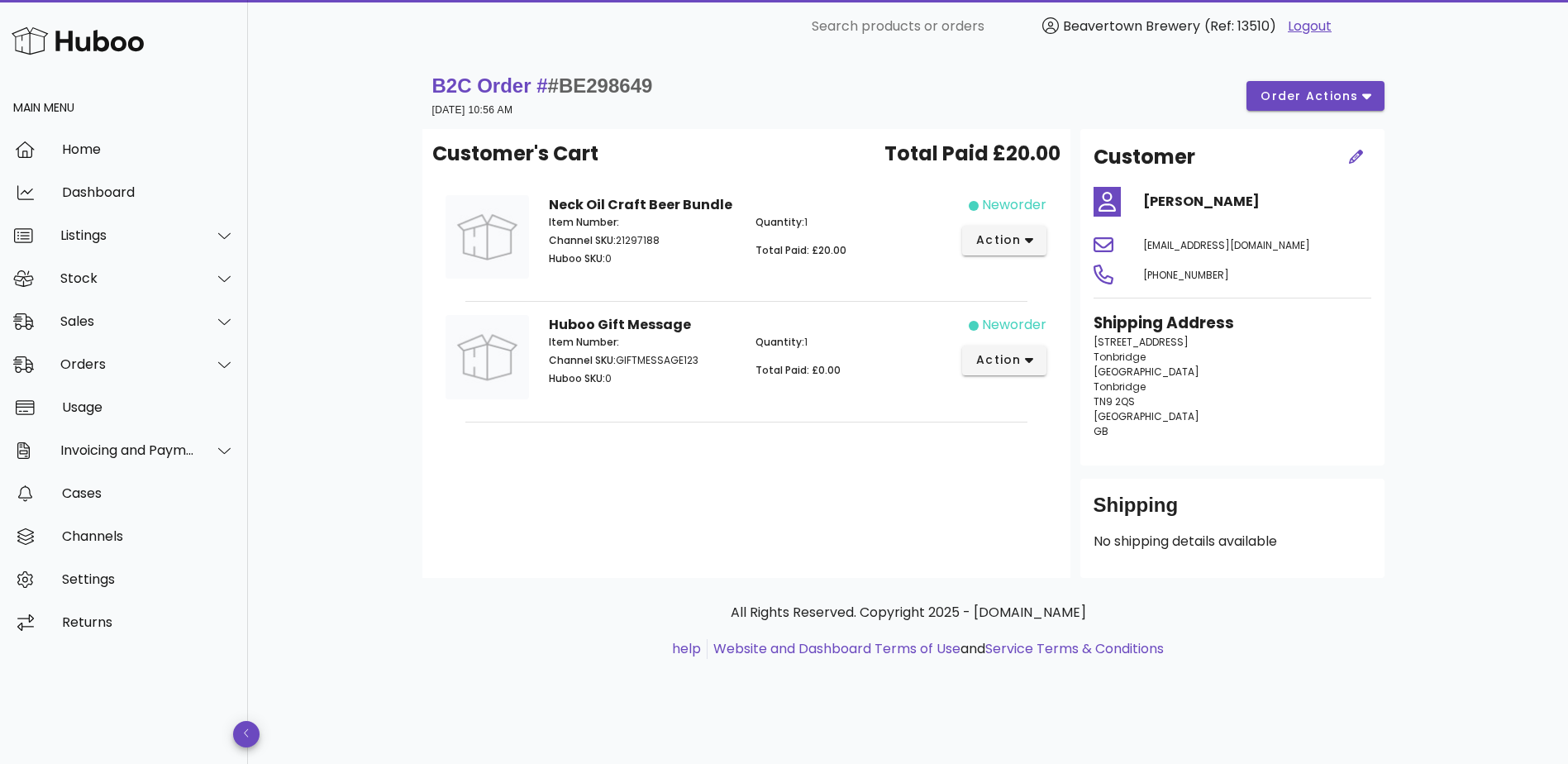
click at [764, 500] on div "Customer's Cart Total Paid £20.00 Neck Oil Craft Beer Bundle Item Number: Chann…" at bounding box center [746, 354] width 648 height 449
click at [187, 364] on div "Orders" at bounding box center [127, 363] width 135 height 16
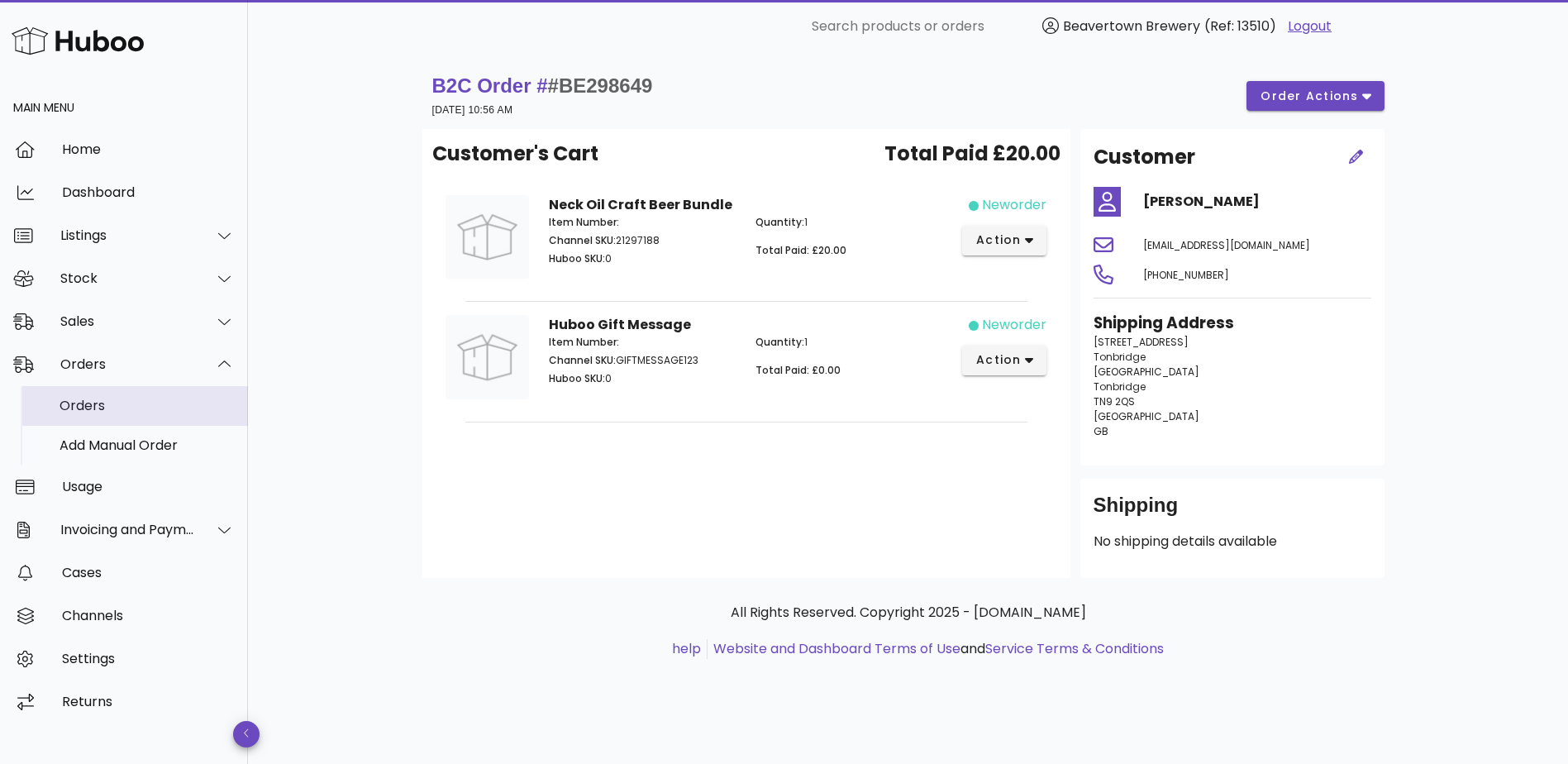
click at [155, 409] on div "Orders" at bounding box center [147, 405] width 175 height 16
